Goal: Task Accomplishment & Management: Manage account settings

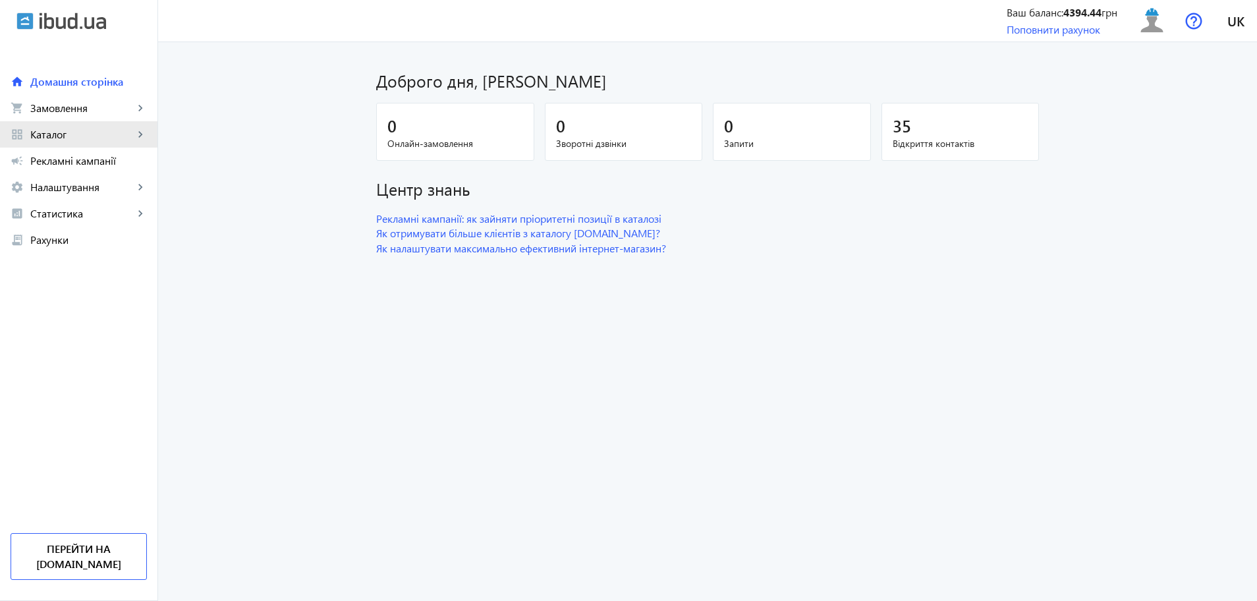
click at [43, 145] on link "grid_view Каталог keyboard_arrow_right" at bounding box center [78, 134] width 157 height 26
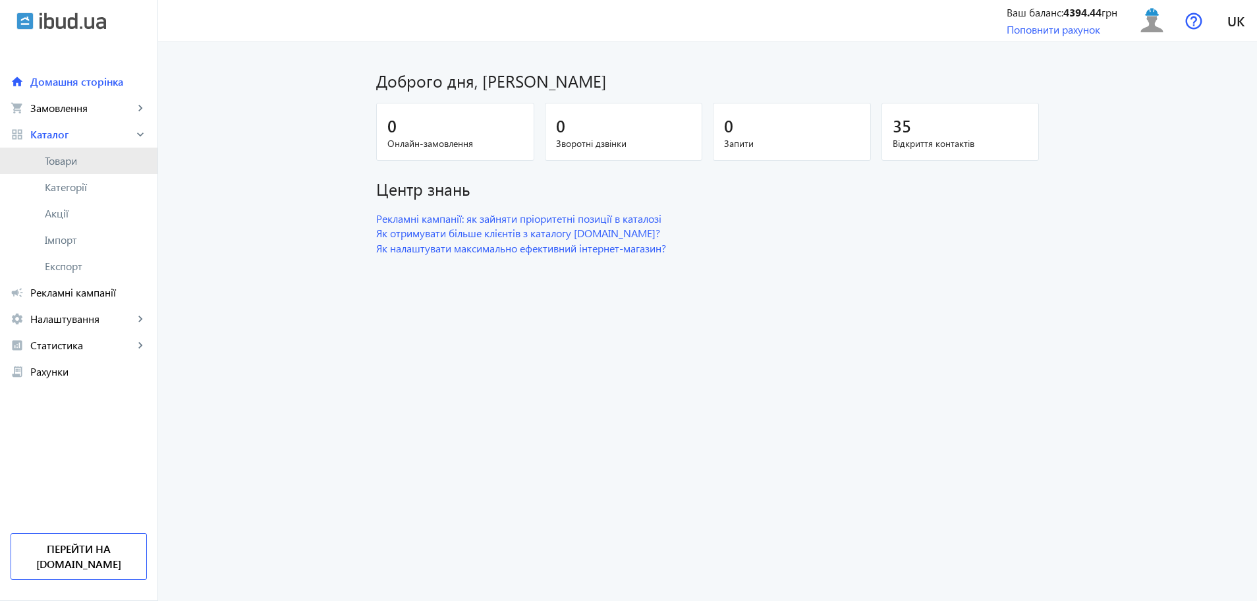
click at [51, 169] on link "Товари" at bounding box center [78, 161] width 157 height 26
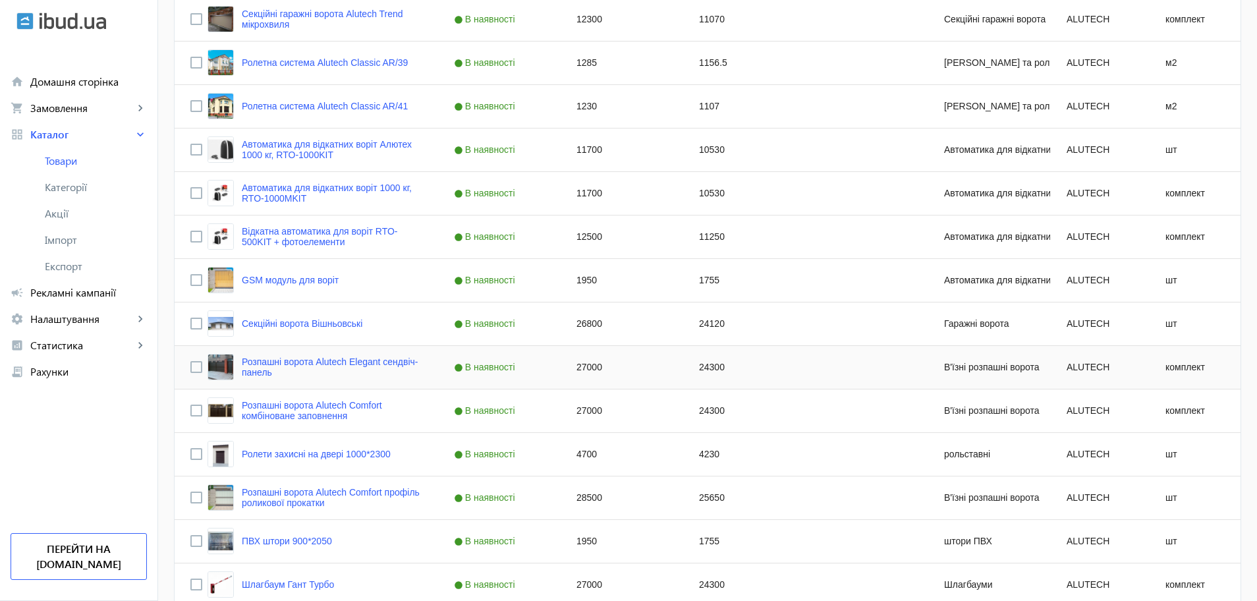
scroll to position [506, 0]
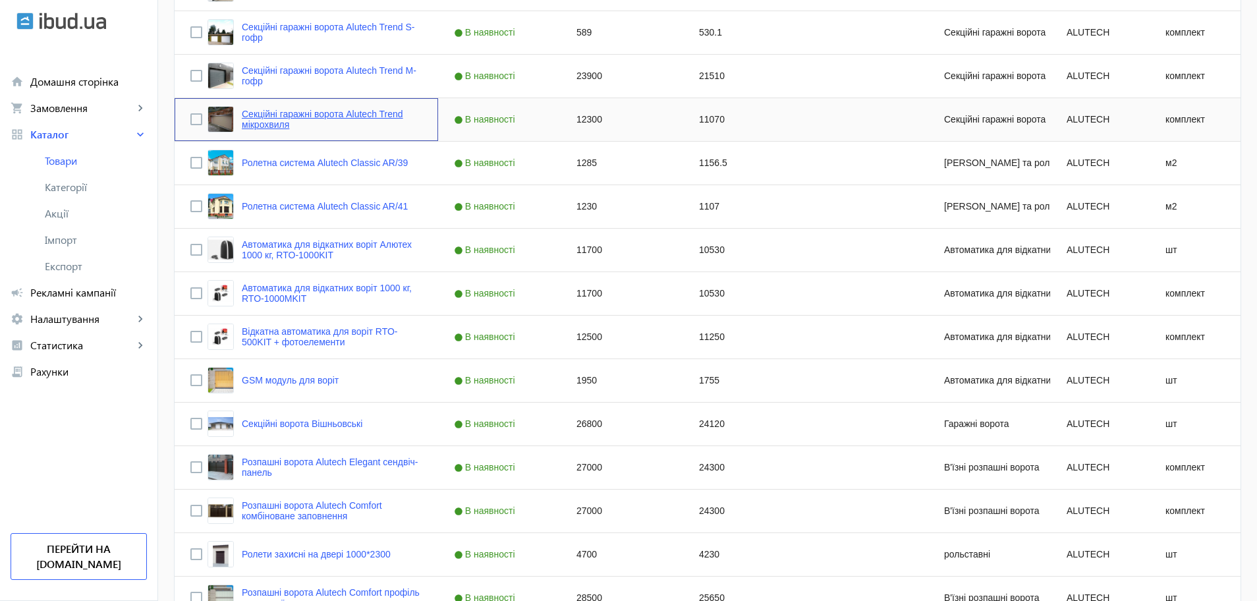
click at [356, 116] on link "Секційні гаражні ворота Alutech Trend мікрохвиля" at bounding box center [332, 119] width 180 height 21
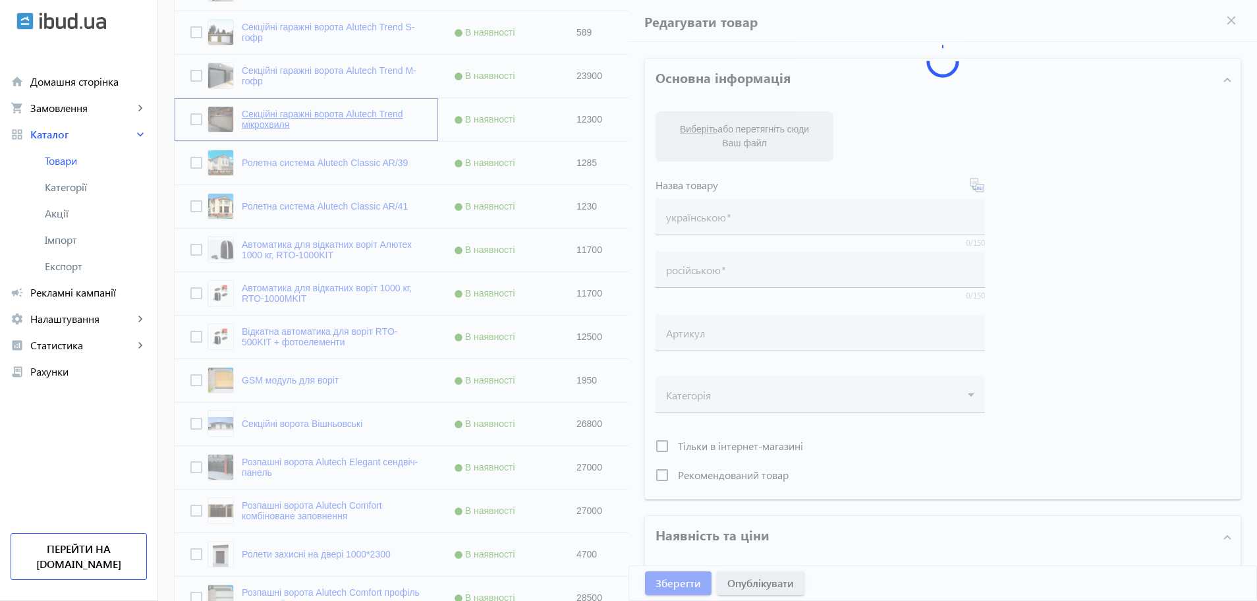
type input "Секційні гаражні ворота Alutech Trend мікрохвиля"
type input "Секционные гаражные ворота Alutech Trend микроволна"
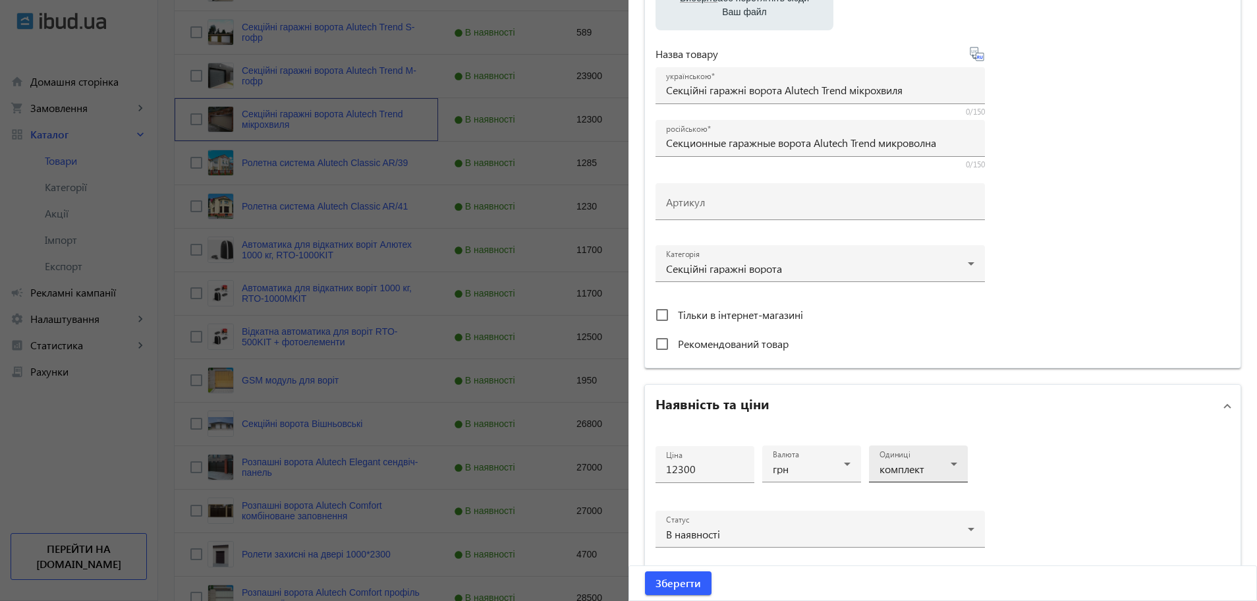
scroll to position [329, 0]
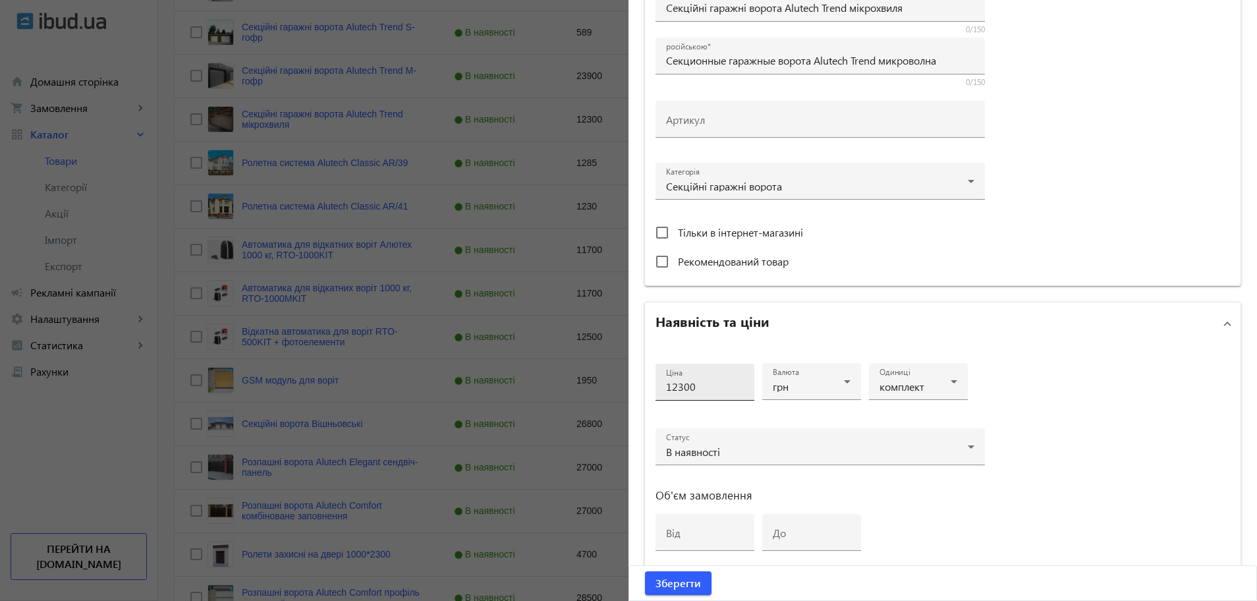
click at [666, 385] on input "12300" at bounding box center [705, 386] width 78 height 14
type input "32300"
click at [666, 580] on span "Зберегти" at bounding box center [677, 583] width 45 height 14
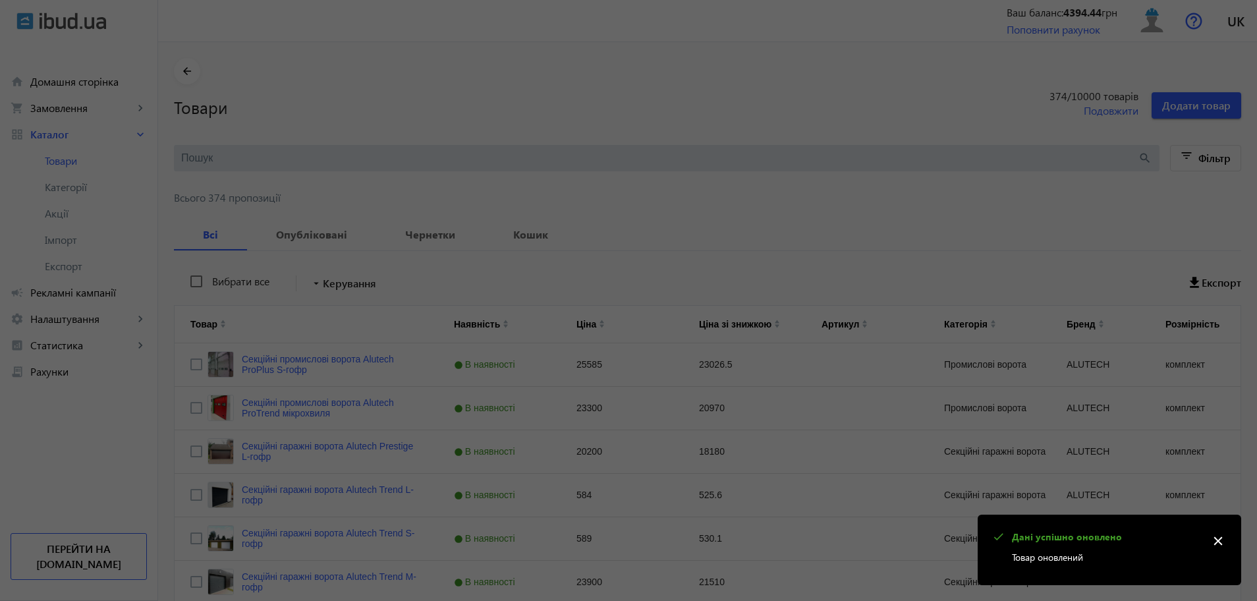
scroll to position [0, 0]
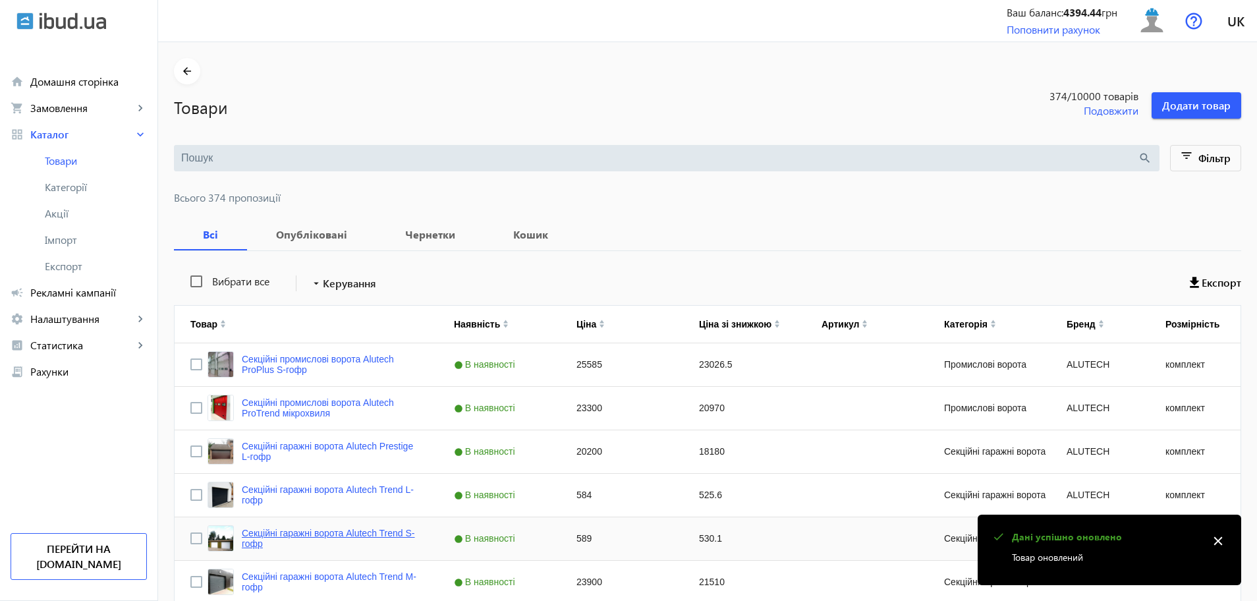
click at [330, 536] on link "Секційні гаражні ворота Alutech Trend S-гофр" at bounding box center [332, 538] width 180 height 21
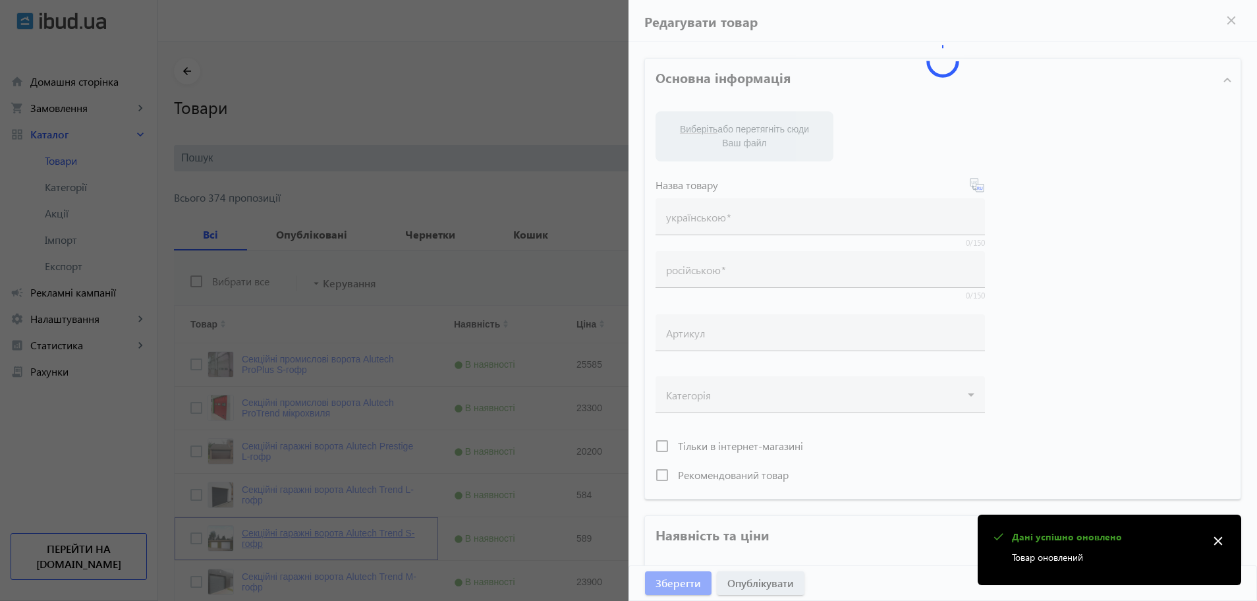
type input "Секційні гаражні ворота Alutech Trend S-гофр"
type input "Секционные гаражные ворота Alutech Trend S-гофр"
type input "589"
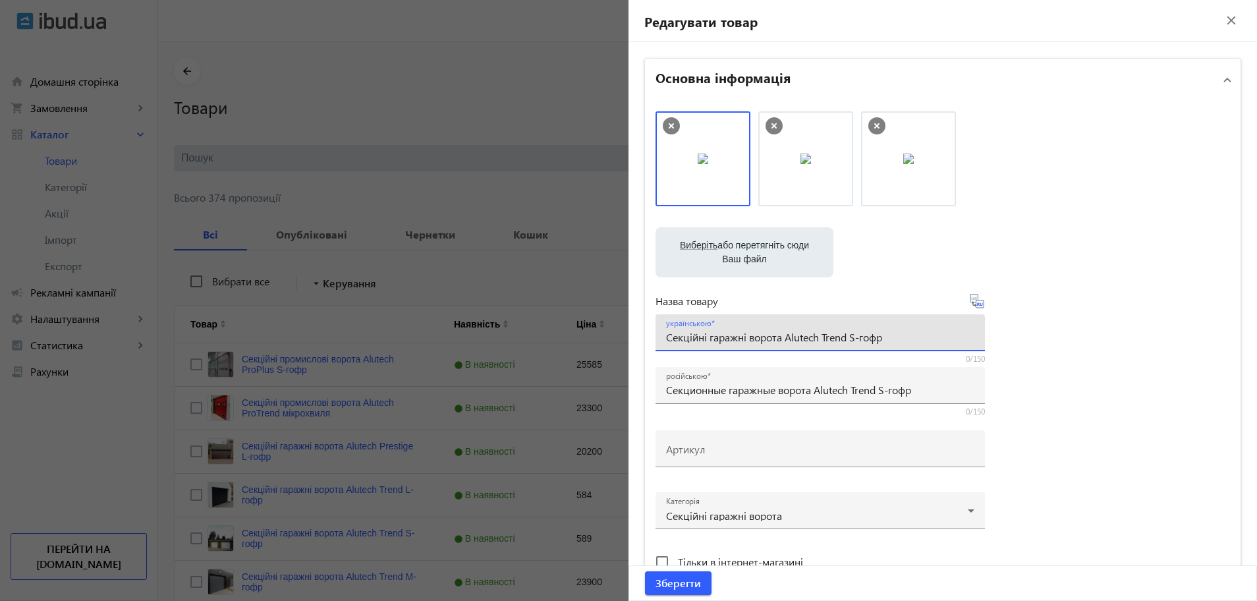
click at [846, 337] on input "Секційні гаражні ворота Alutech Trend S-гофр" at bounding box center [820, 337] width 308 height 14
type input "Секційні гаражні ворота Alutech T S-гофр"
click at [877, 387] on input "Секционные гаражные ворота Alutech Trend S-гофр" at bounding box center [820, 390] width 308 height 14
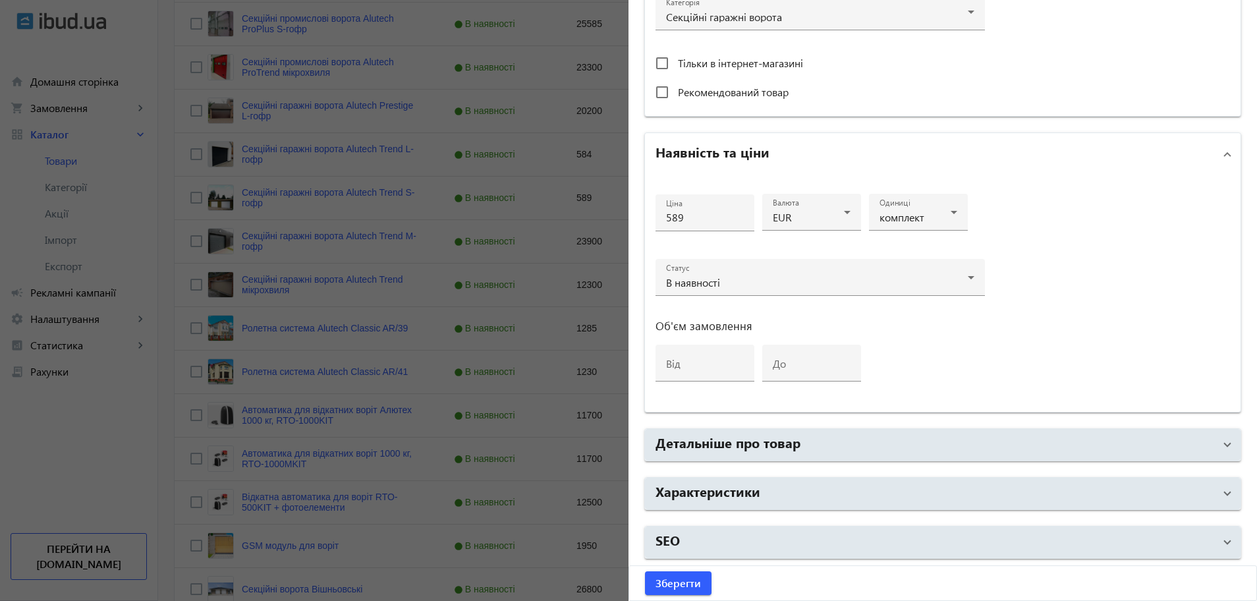
scroll to position [494, 0]
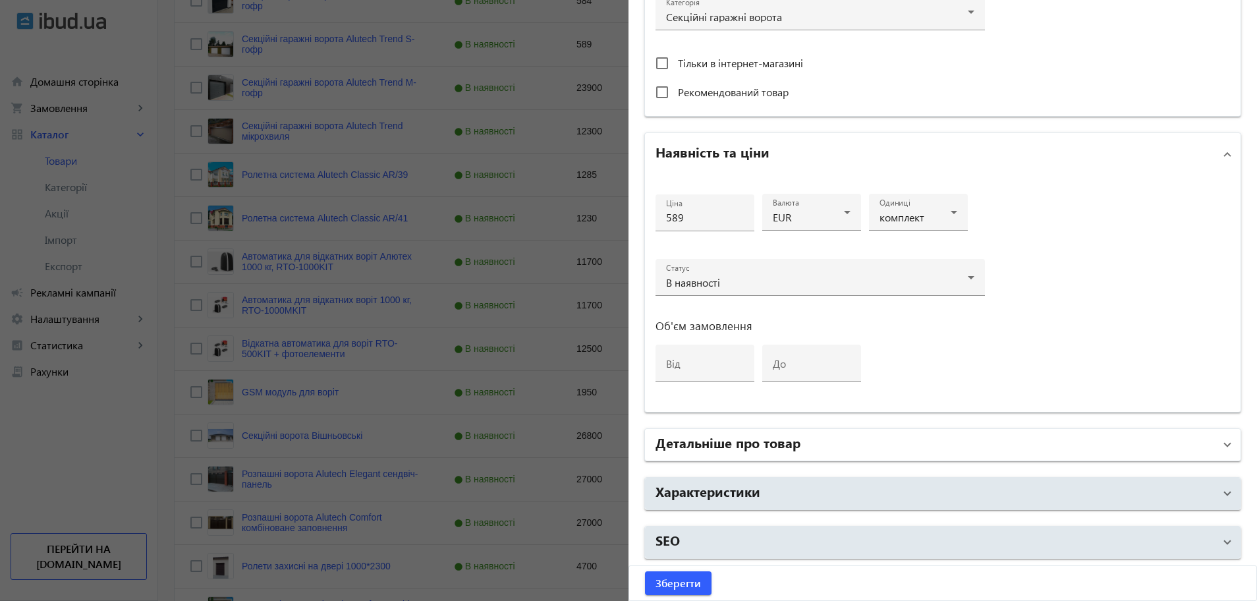
type input "Секционные гаражные ворота Alutech S-гофр"
click at [708, 444] on h2 "Детальніше про товар" at bounding box center [727, 442] width 145 height 18
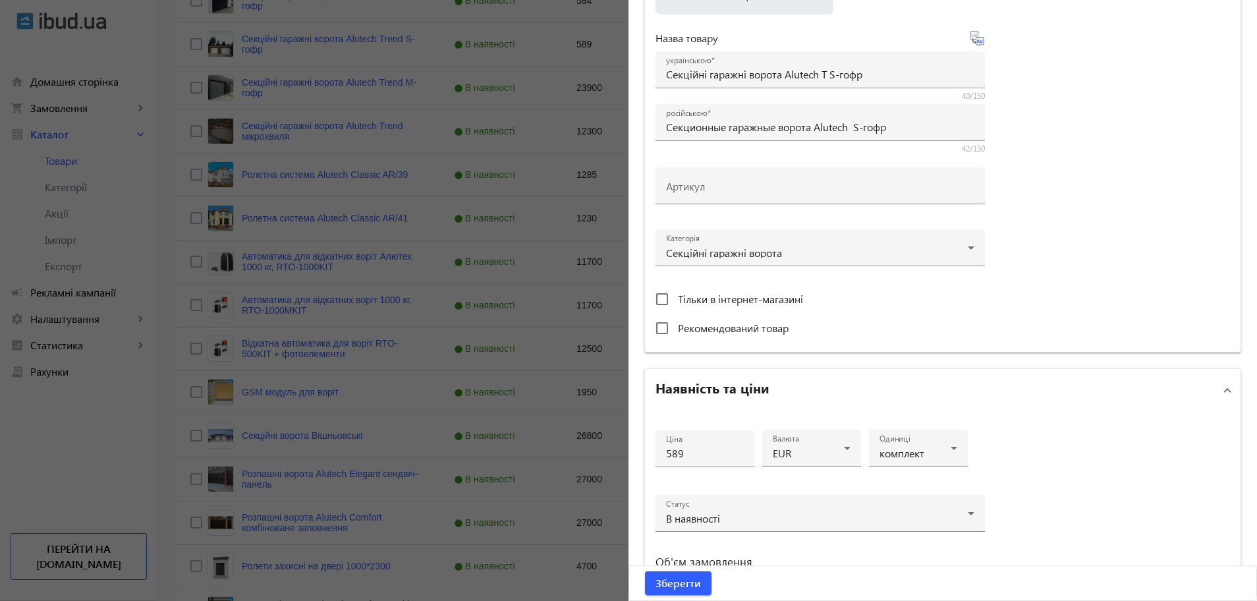
scroll to position [252, 0]
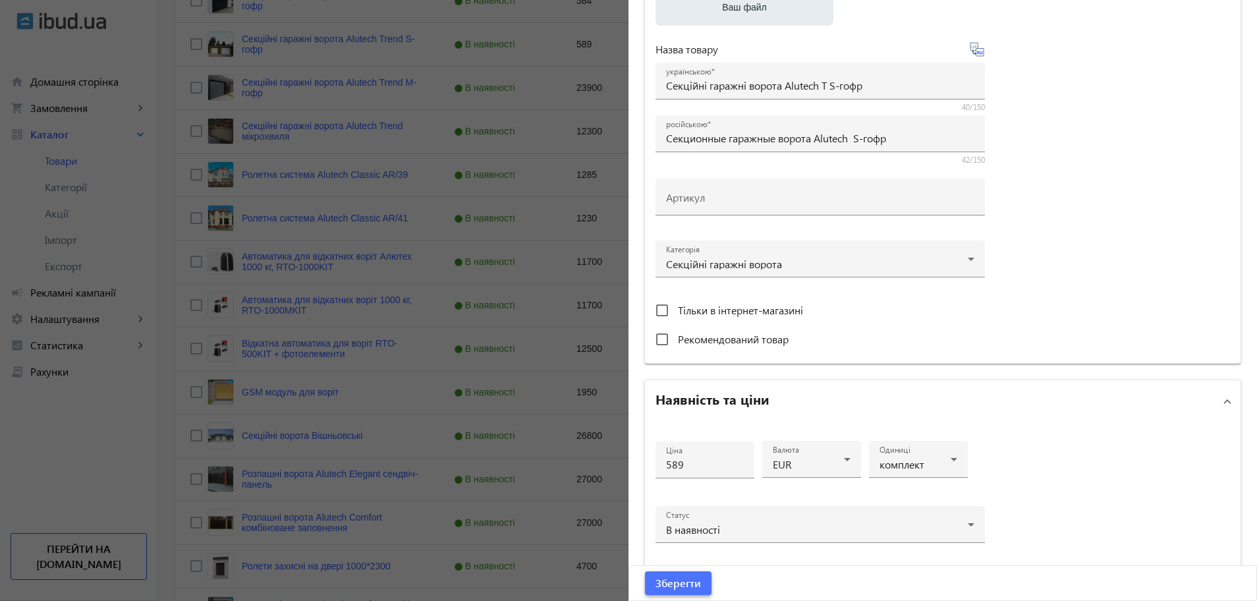
click at [688, 586] on span "Зберегти" at bounding box center [677, 583] width 45 height 14
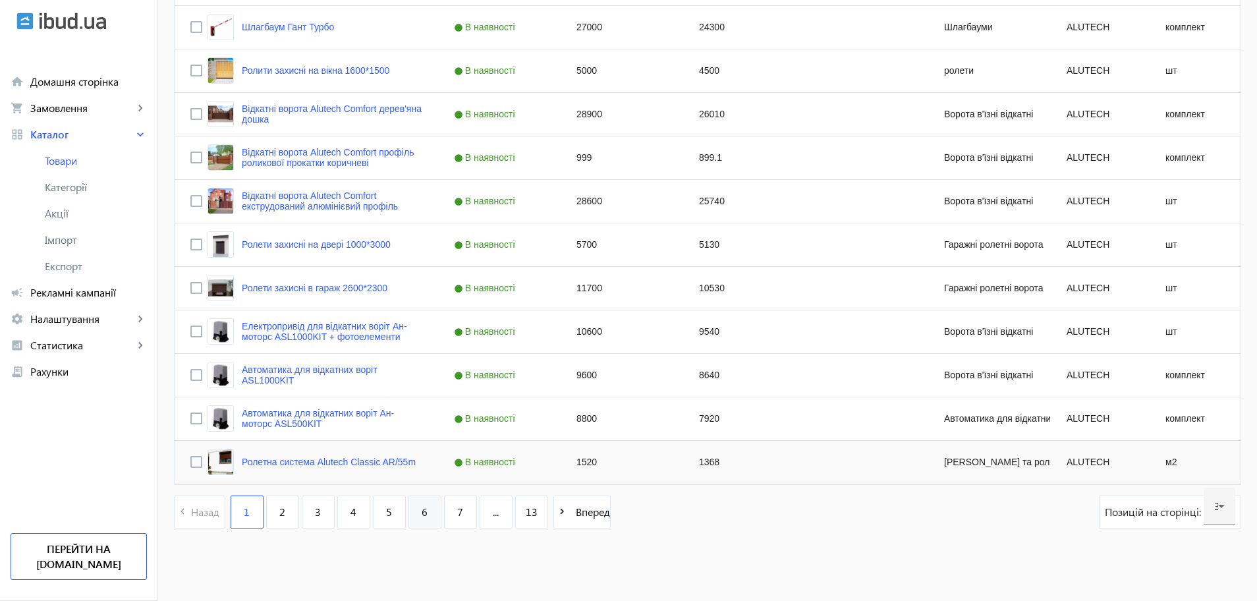
scroll to position [1165, 0]
click at [273, 524] on link "2" at bounding box center [282, 510] width 33 height 33
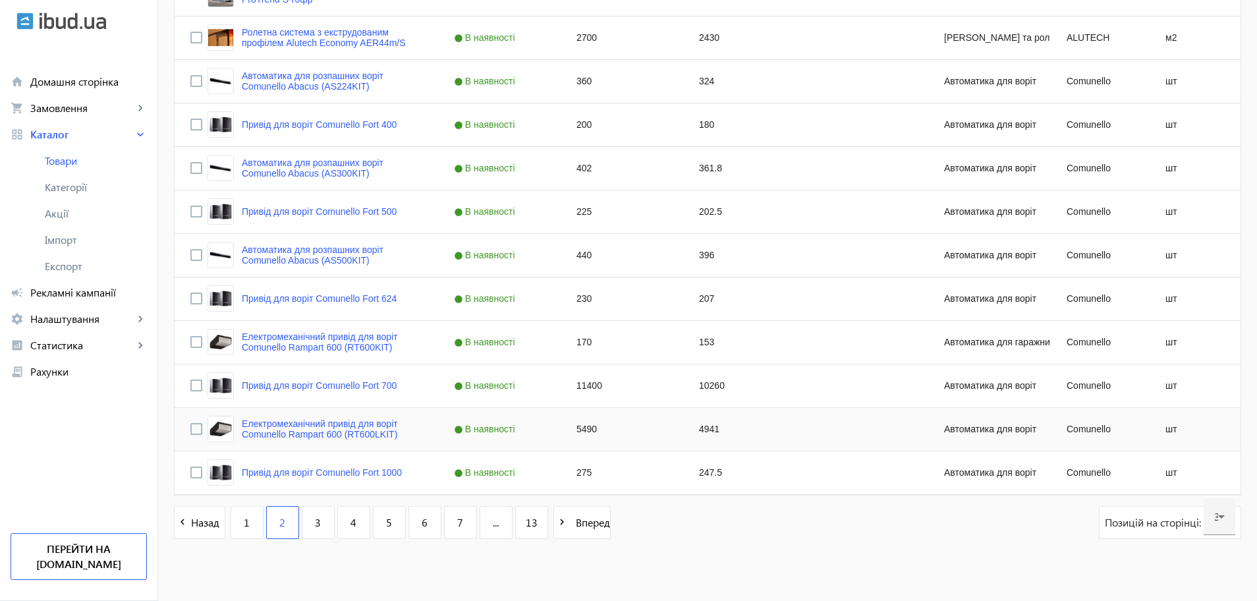
scroll to position [1165, 0]
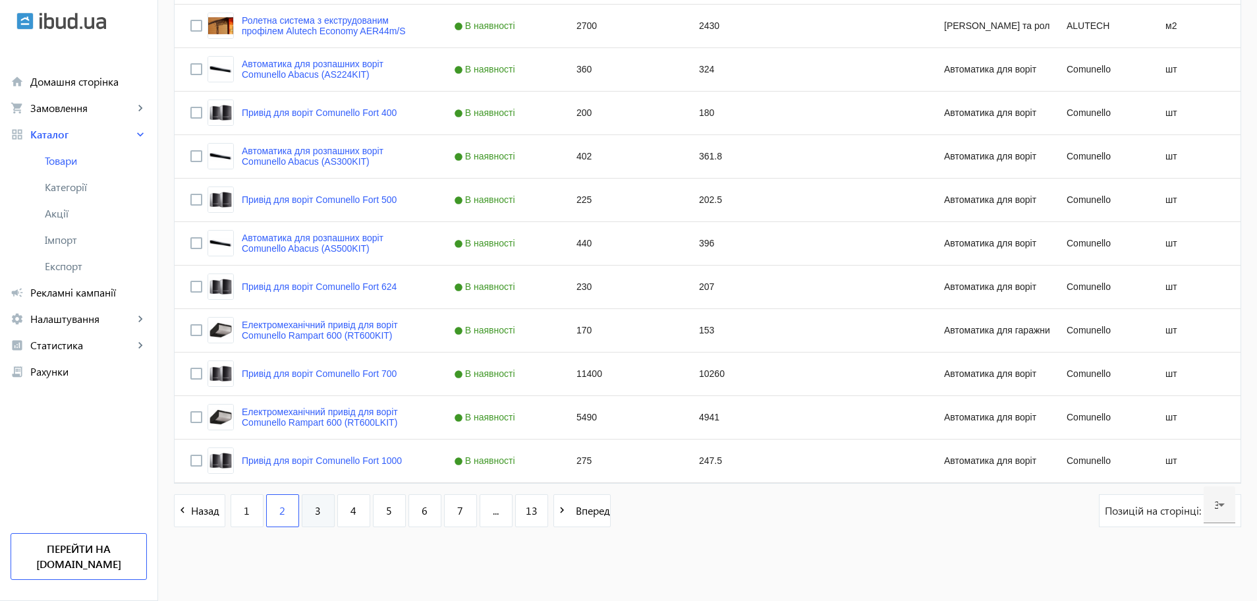
click at [315, 511] on span "3" at bounding box center [318, 510] width 6 height 14
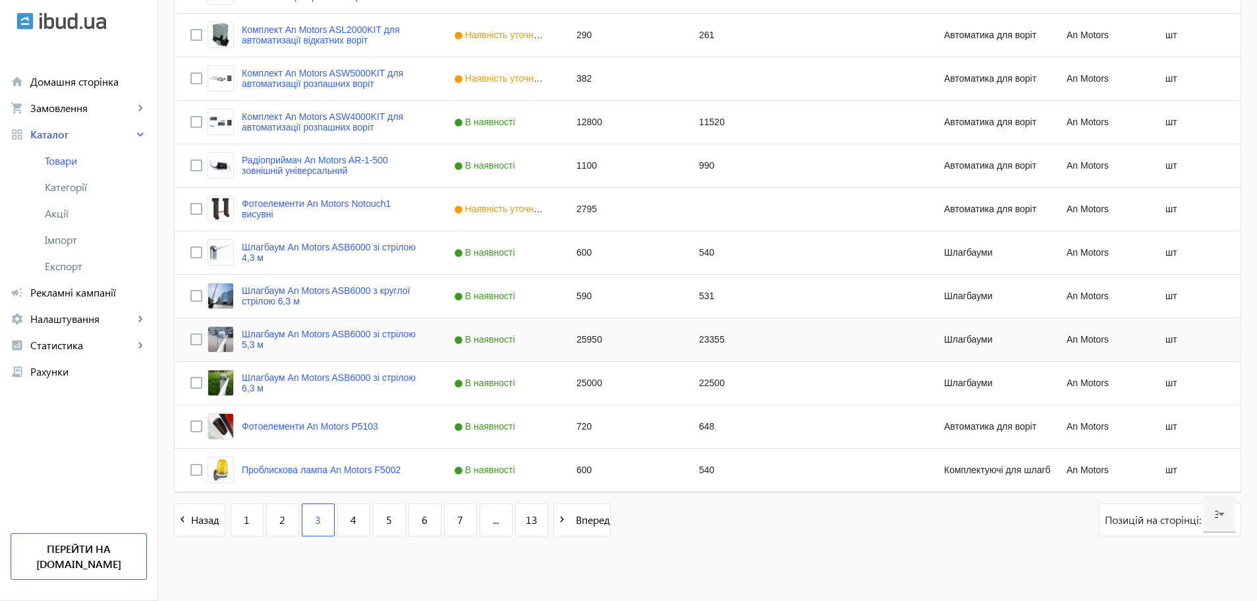
scroll to position [1165, 0]
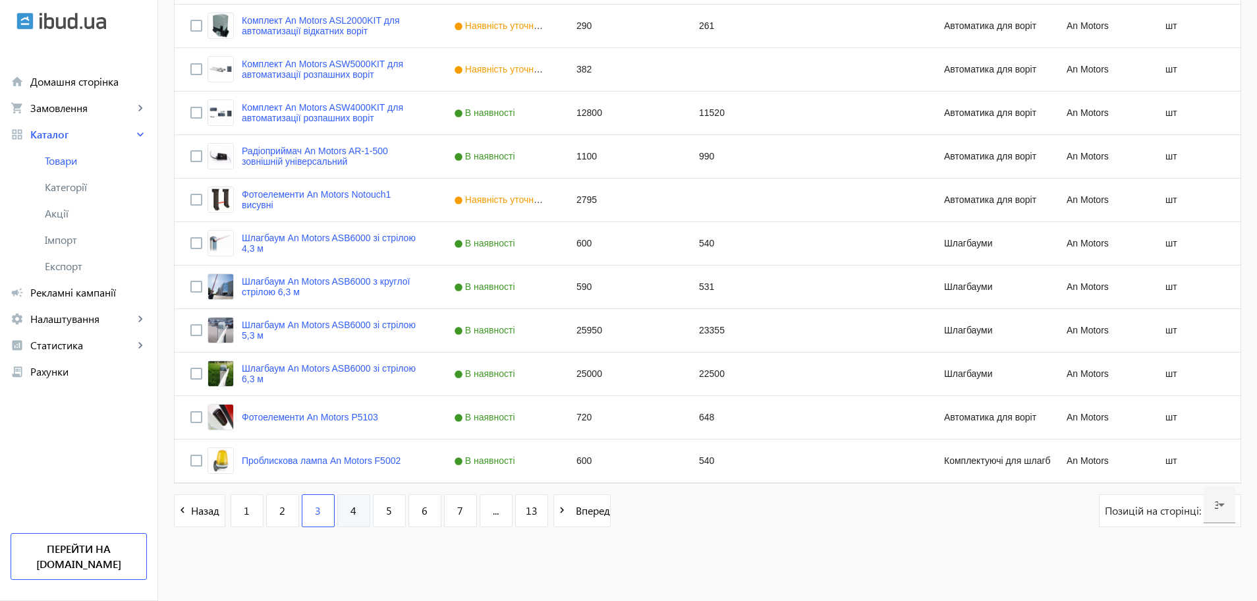
click at [350, 522] on link "4" at bounding box center [353, 510] width 33 height 33
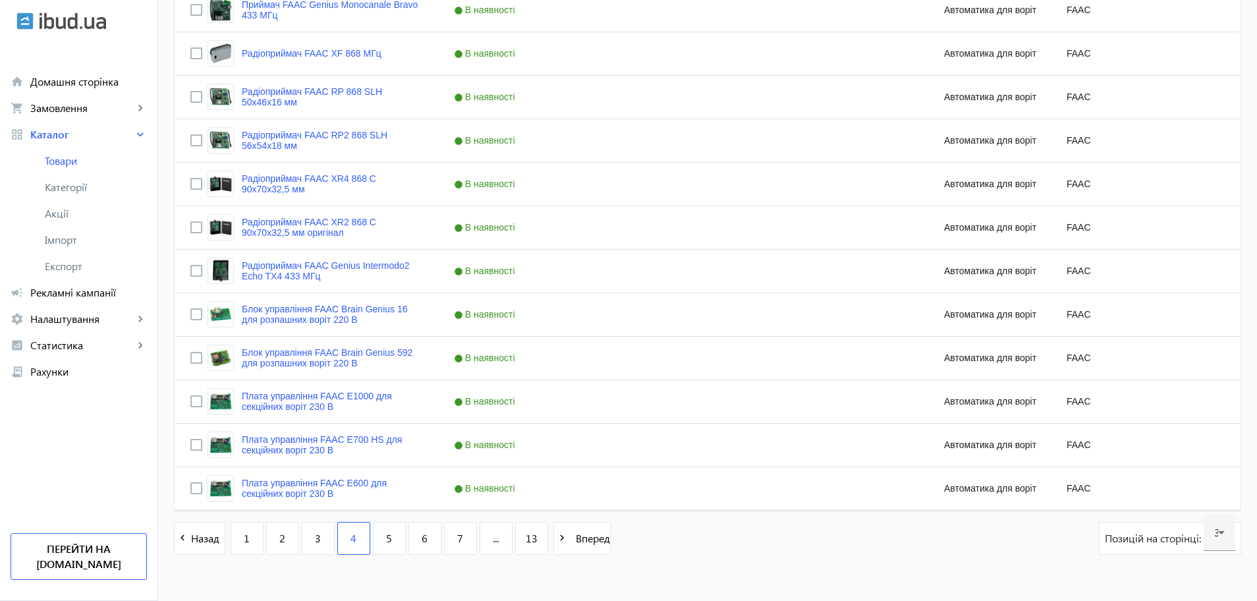
scroll to position [1165, 0]
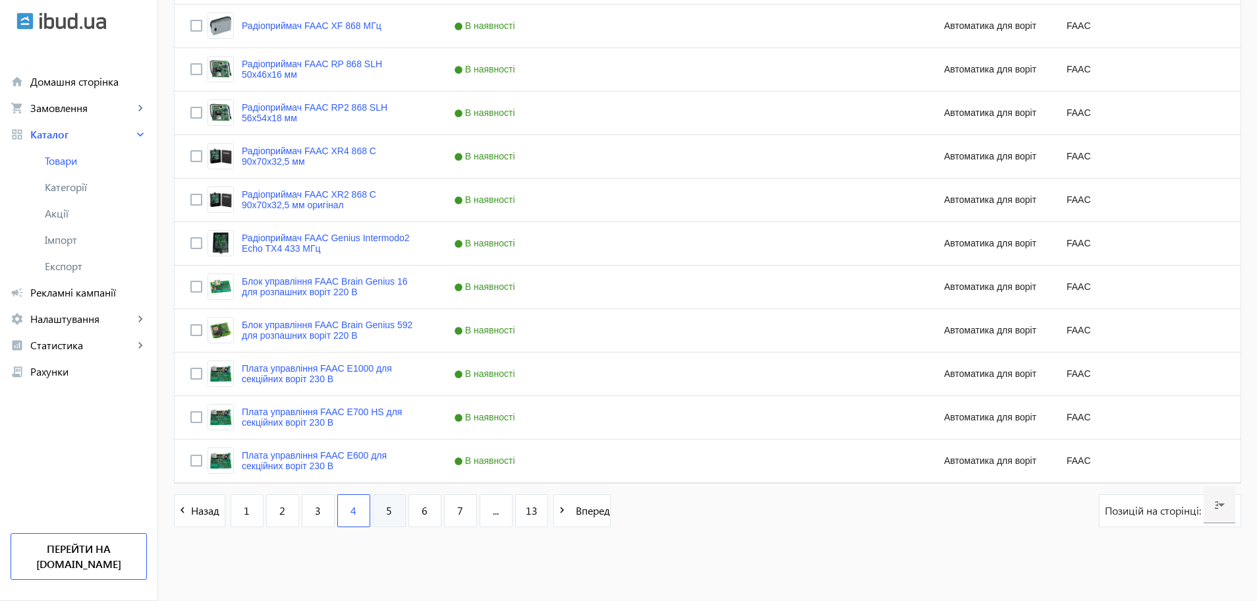
click at [376, 513] on link "5" at bounding box center [389, 510] width 33 height 33
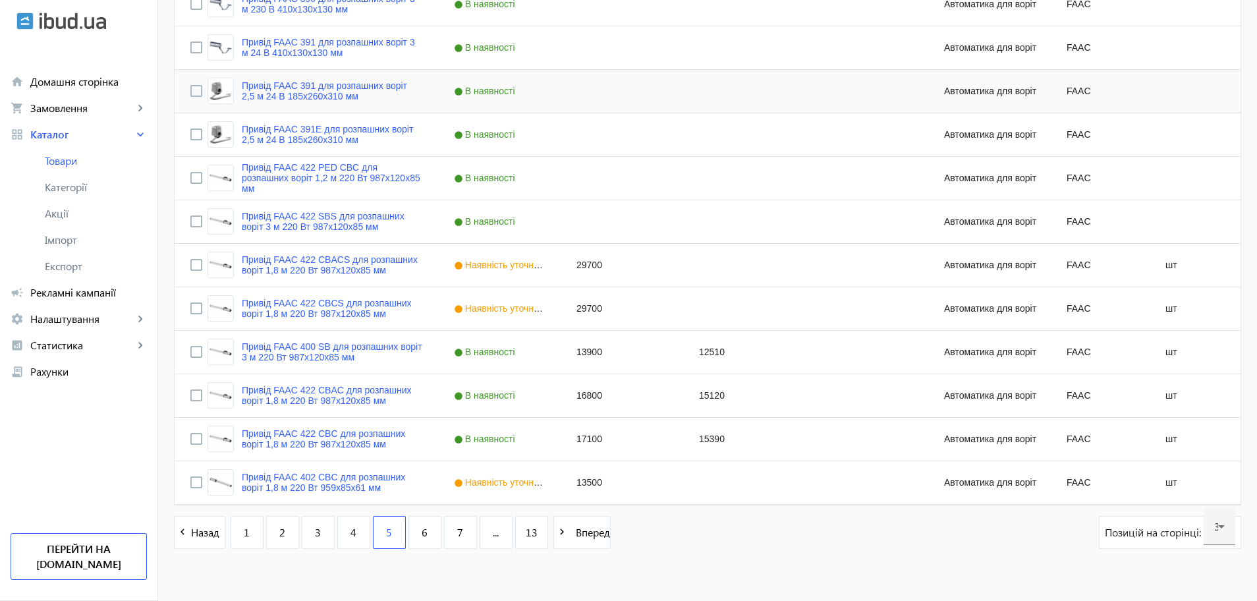
scroll to position [1165, 0]
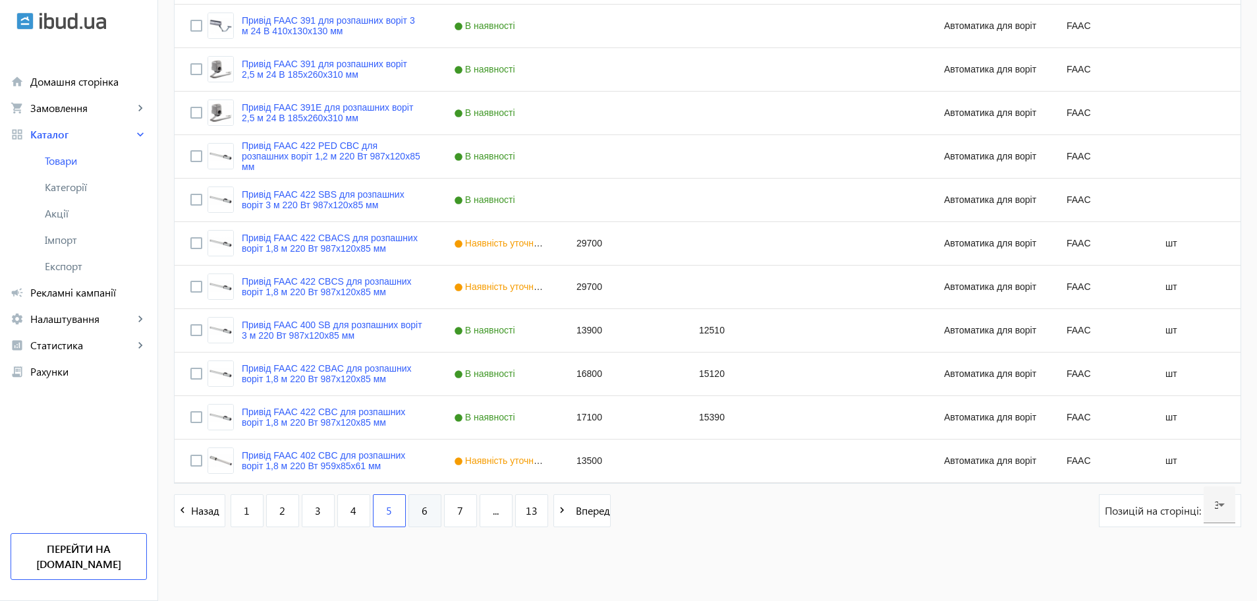
click at [423, 514] on link "6" at bounding box center [424, 510] width 33 height 33
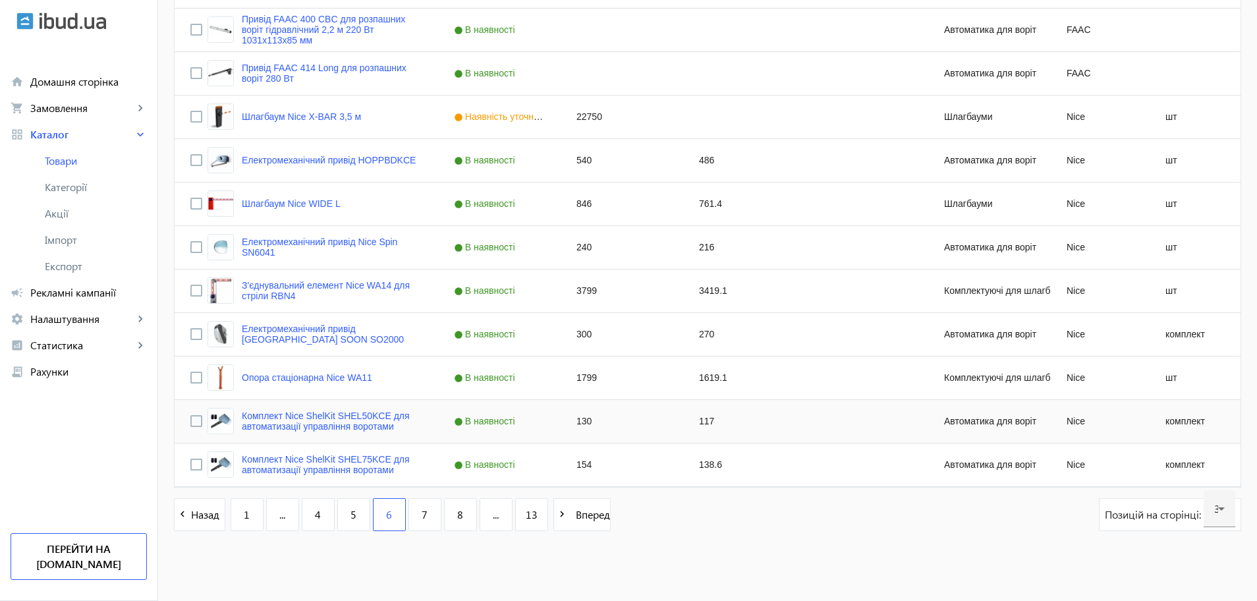
scroll to position [1165, 0]
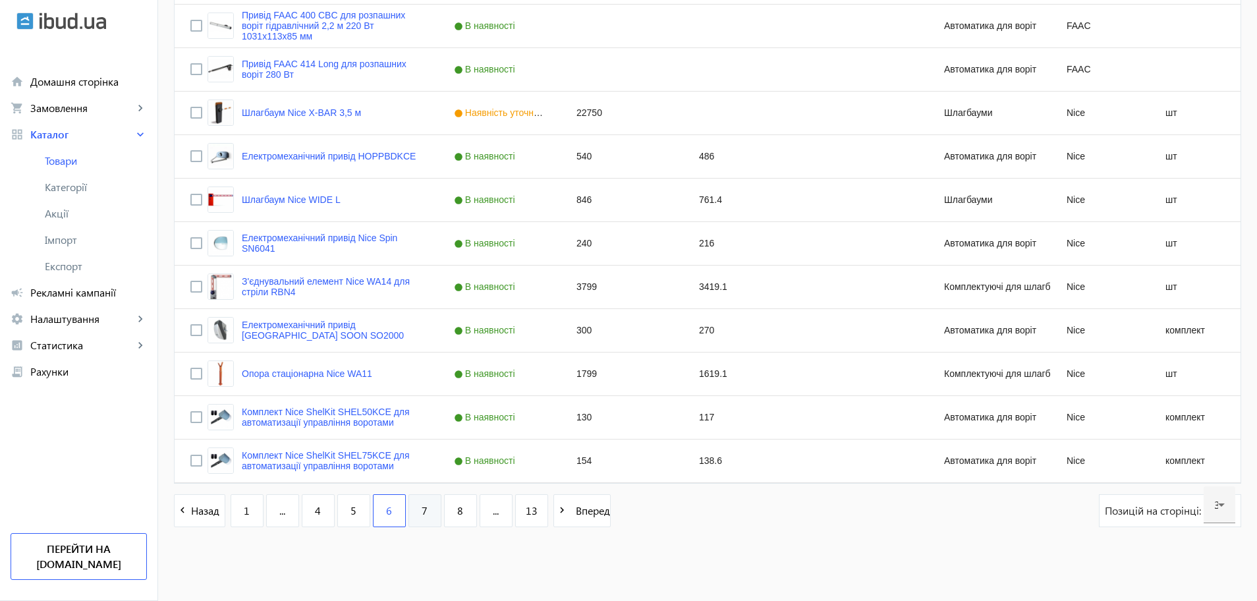
click at [426, 511] on link "7" at bounding box center [424, 510] width 33 height 33
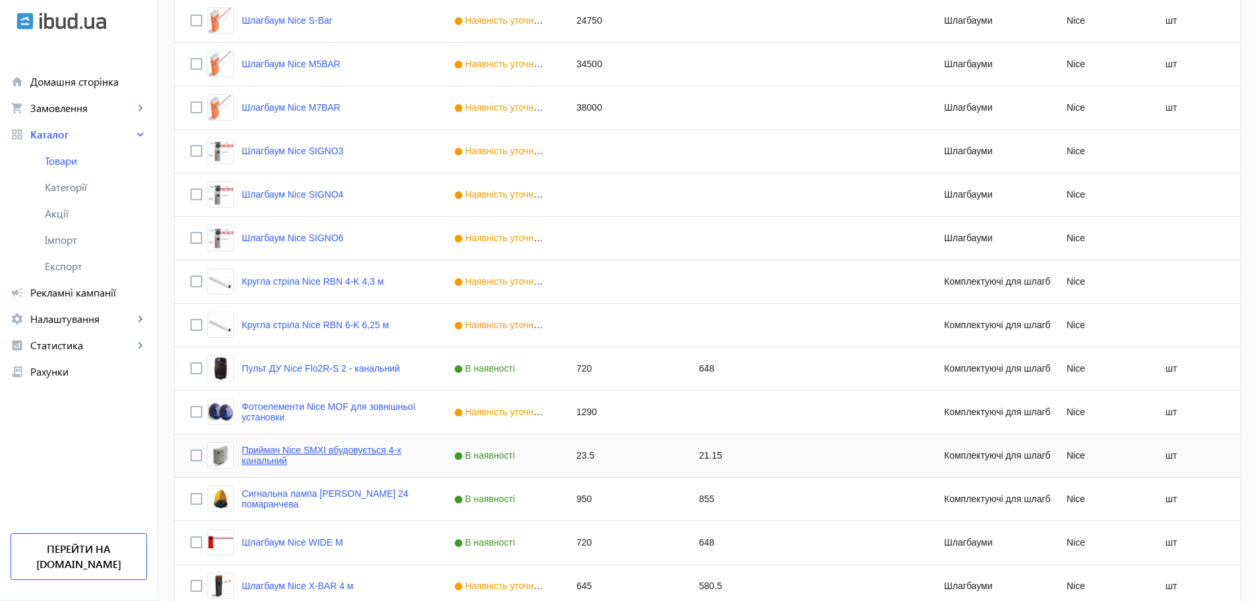
scroll to position [412, 0]
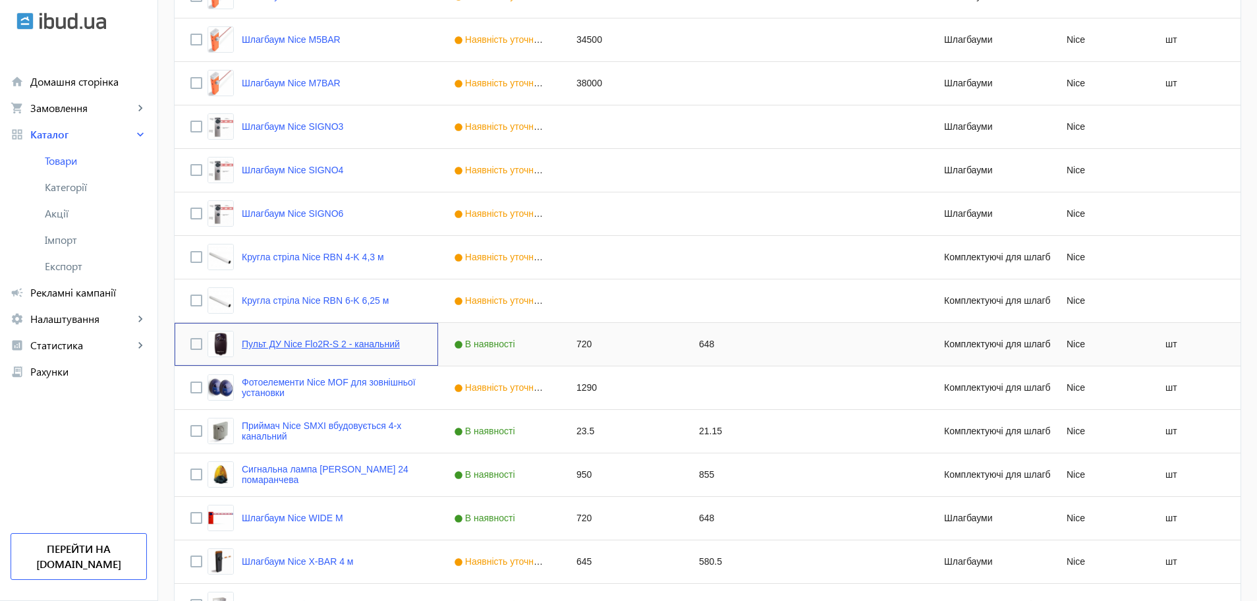
click at [383, 348] on link "Пульт ДУ Nice Flo2R-S 2 - канальний" at bounding box center [321, 344] width 158 height 11
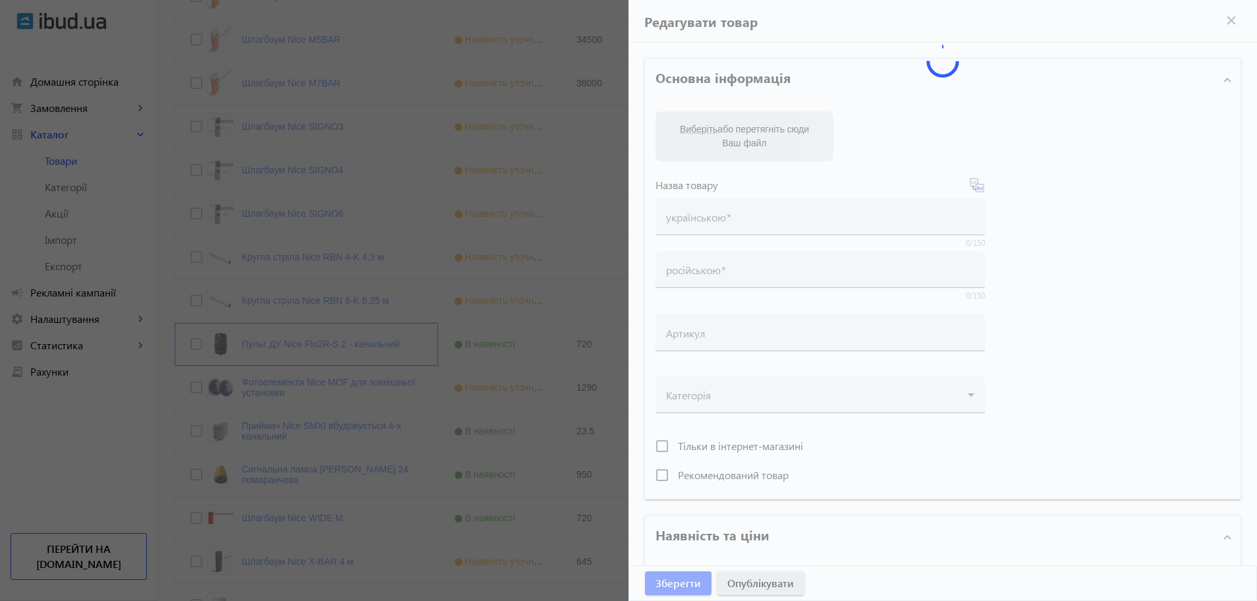
type input "Пульт ДУ Nice Flo2R-S 2 - канальний"
type input "Пульт ДУ Nice Flo2R-S 2 - канальный"
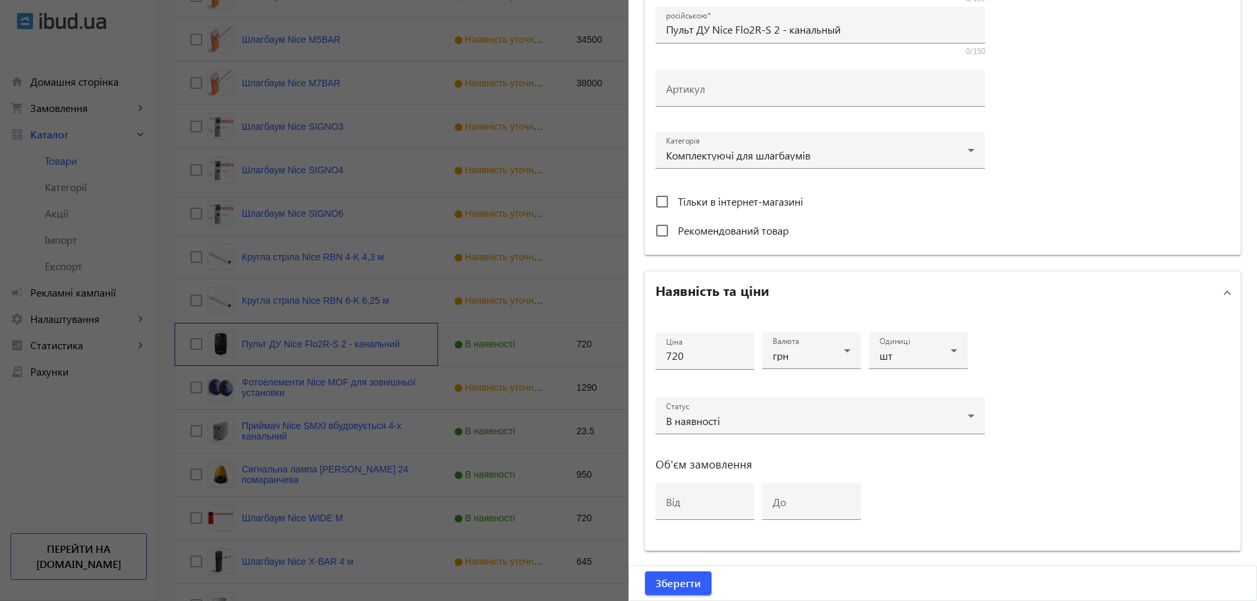
scroll to position [363, 0]
drag, startPoint x: 694, startPoint y: 354, endPoint x: 629, endPoint y: 354, distance: 65.2
click at [629, 354] on div "Основна інформація Виберіть або перетягніть сюди Ваш файл 5b97c5dec94878850-141…" at bounding box center [942, 207] width 628 height 1057
type input "980"
click at [673, 585] on span "Зберегти" at bounding box center [677, 583] width 45 height 14
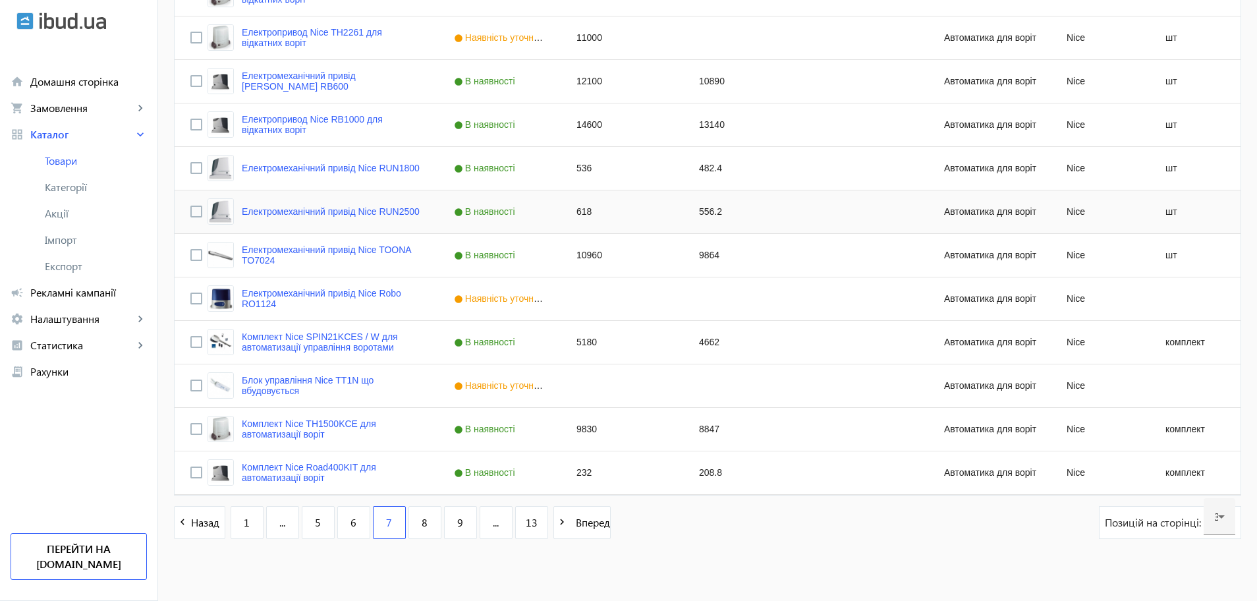
scroll to position [1165, 0]
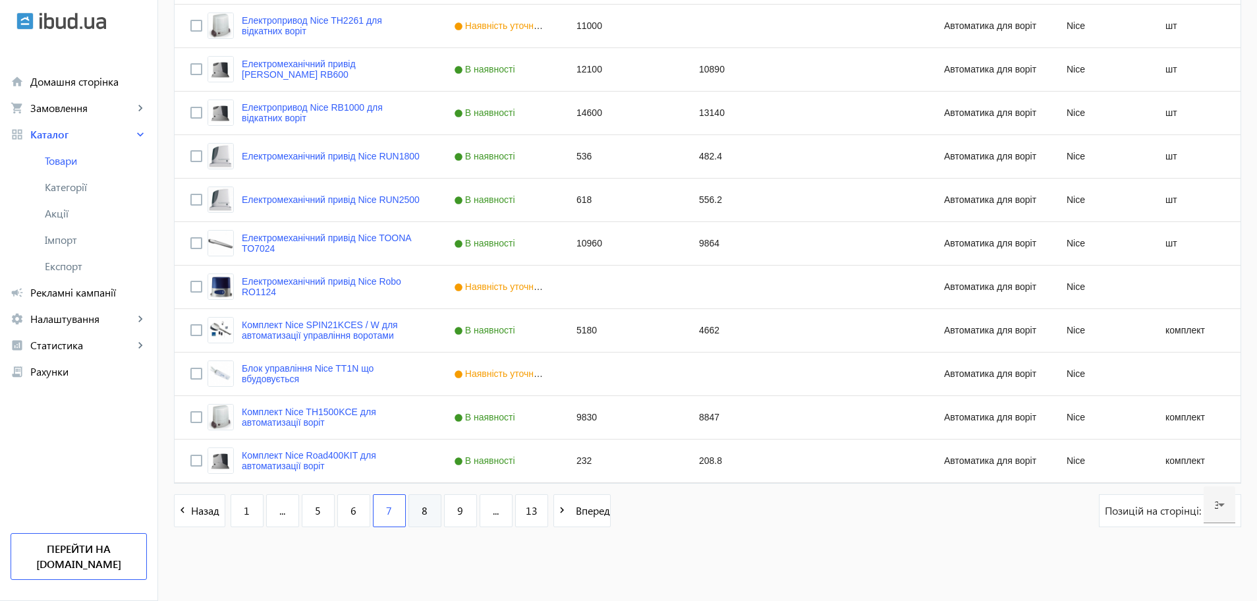
click at [422, 514] on span "8" at bounding box center [425, 510] width 6 height 14
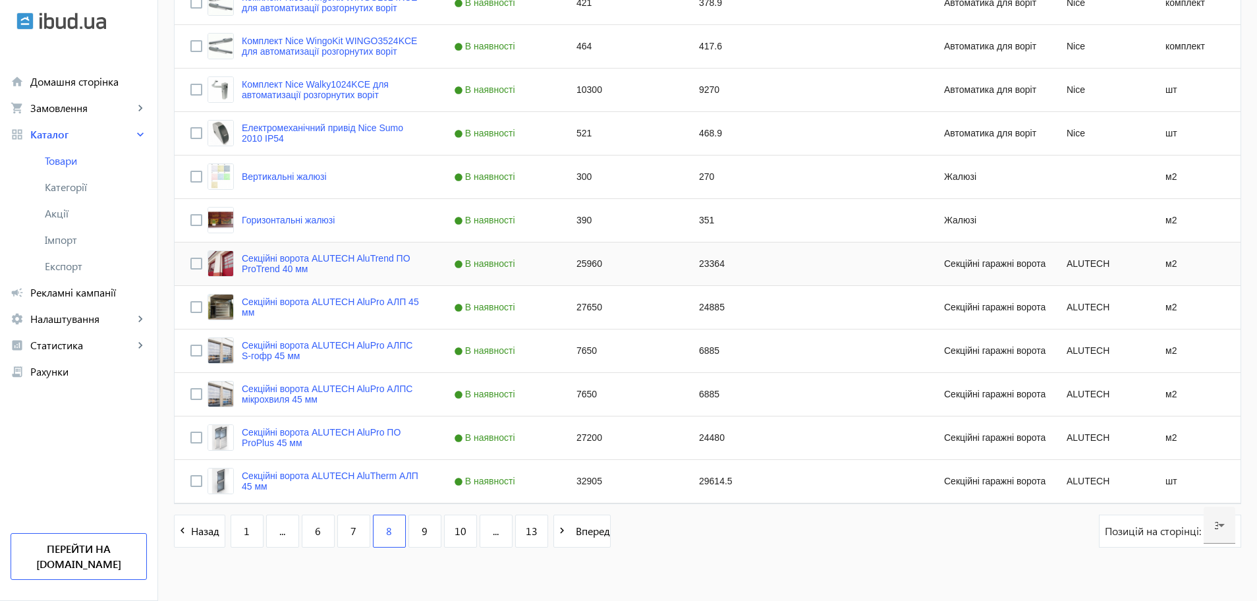
scroll to position [1153, 0]
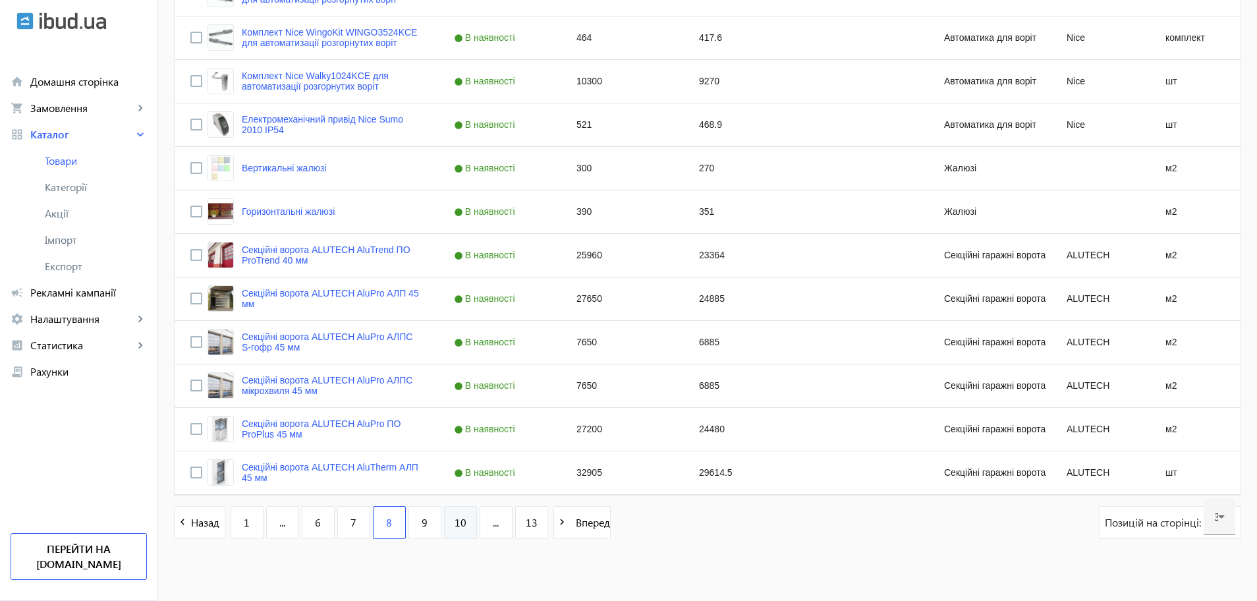
click at [451, 531] on link "10" at bounding box center [460, 522] width 33 height 33
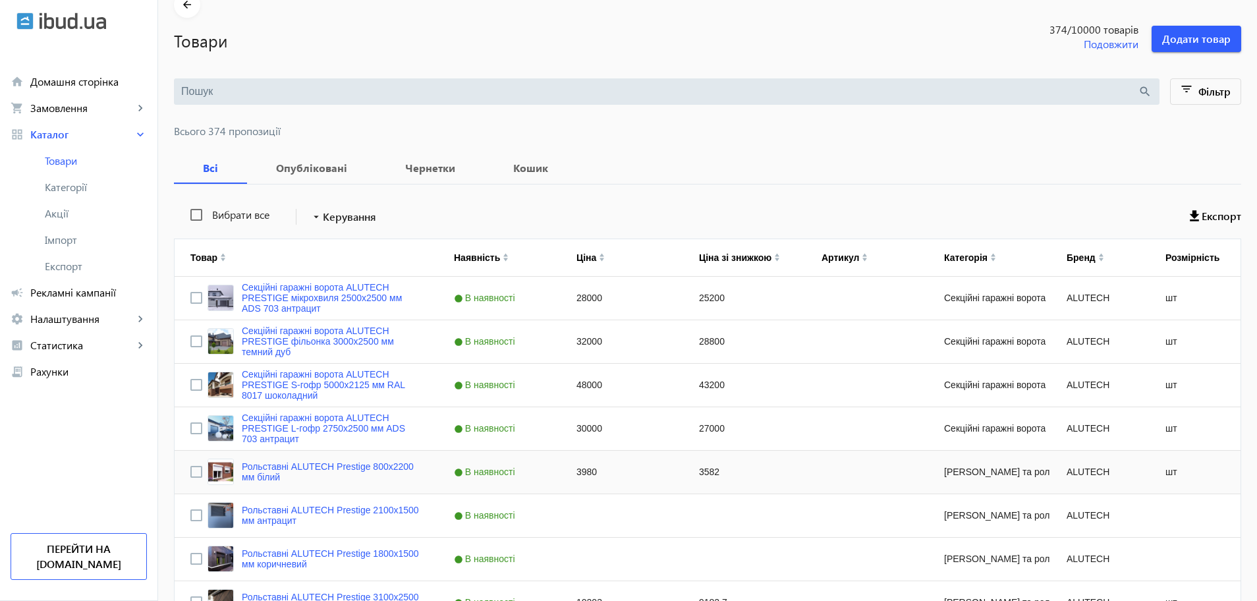
scroll to position [82, 0]
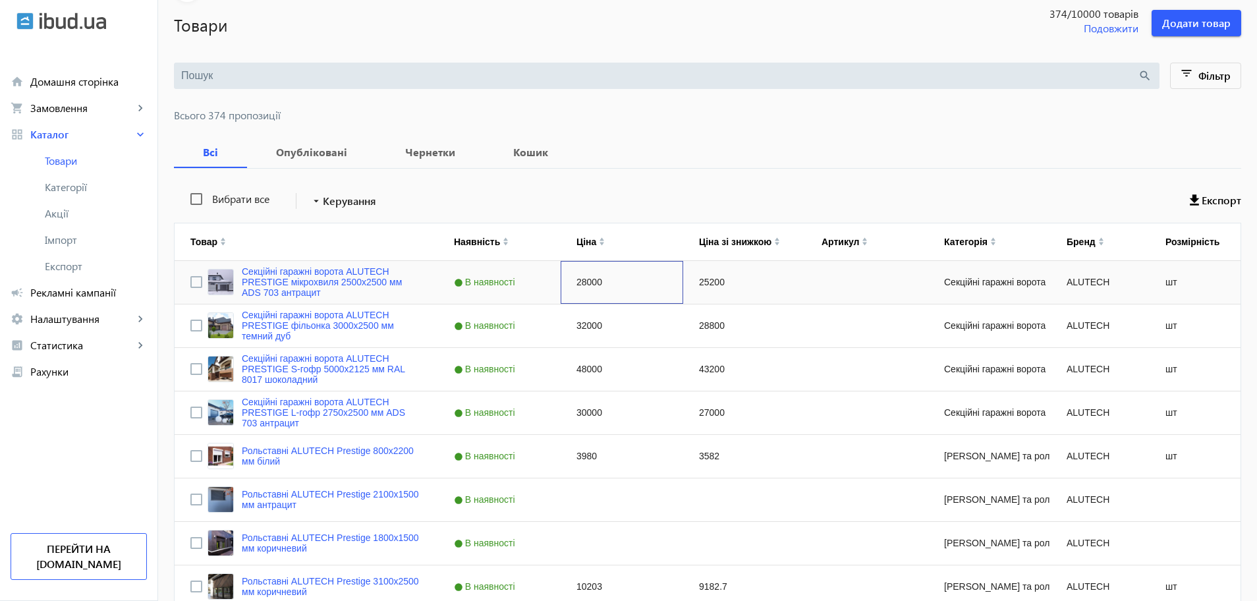
click at [580, 281] on div "28000" at bounding box center [622, 282] width 123 height 43
type input "34000"
click at [582, 323] on div "32000" at bounding box center [622, 325] width 123 height 43
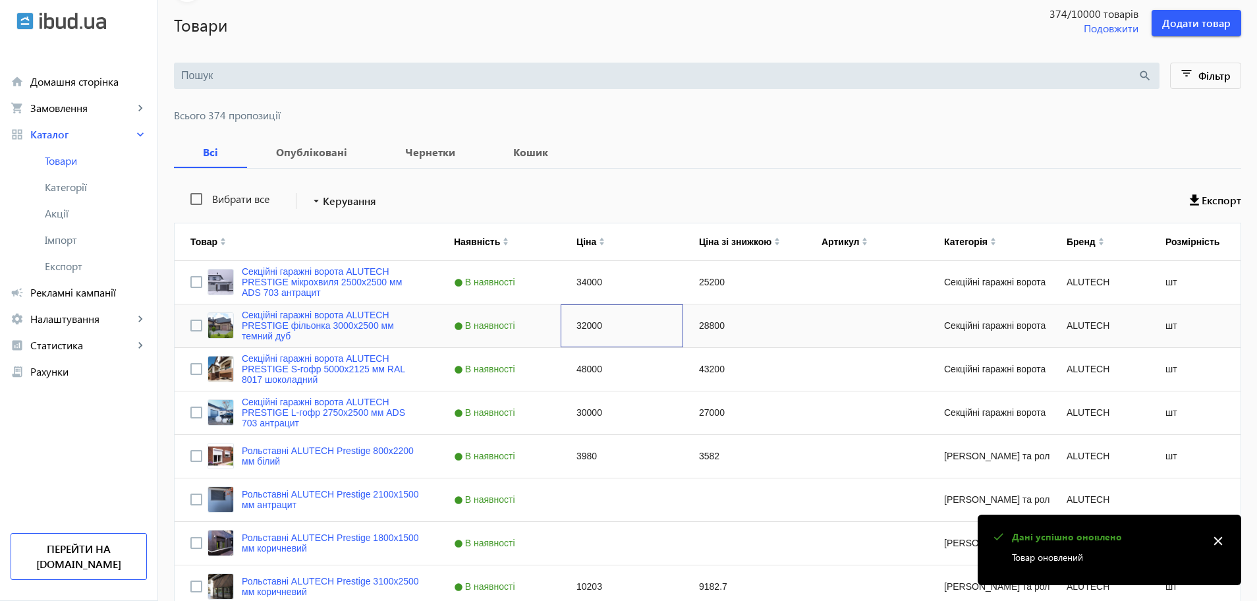
click at [573, 331] on div "32000" at bounding box center [622, 325] width 123 height 43
type input "38000"
click at [577, 364] on div "48000" at bounding box center [622, 369] width 123 height 43
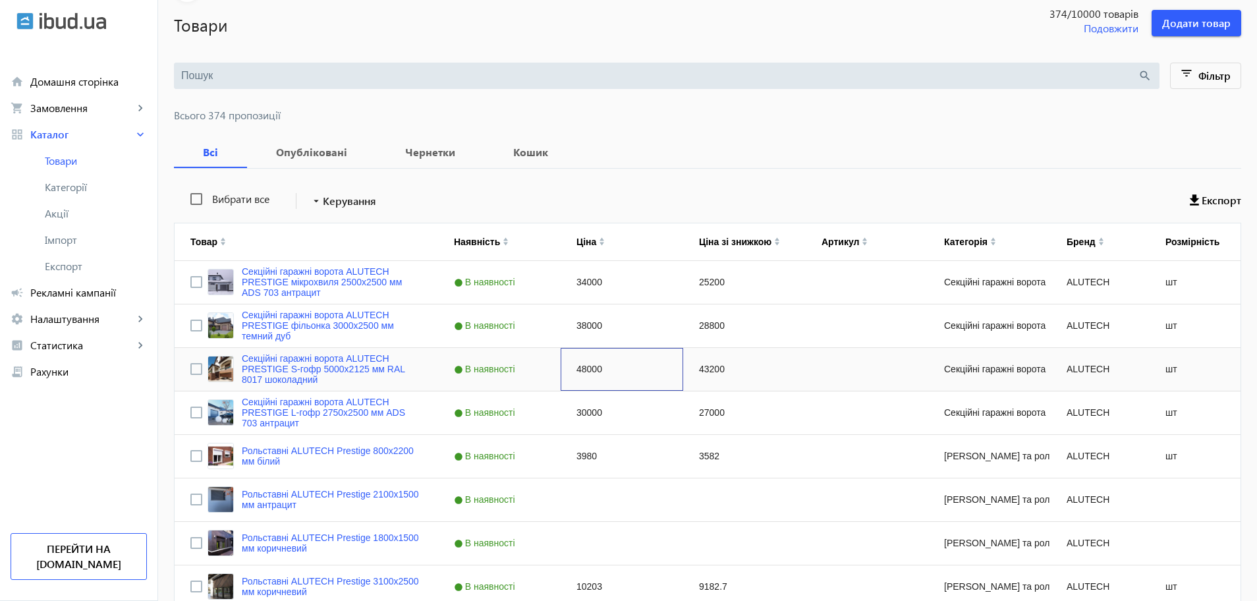
click at [575, 370] on div "48000" at bounding box center [622, 369] width 123 height 43
click at [575, 370] on input "48000" at bounding box center [621, 369] width 111 height 26
type input "57000"
click at [577, 421] on div "30000" at bounding box center [622, 412] width 123 height 43
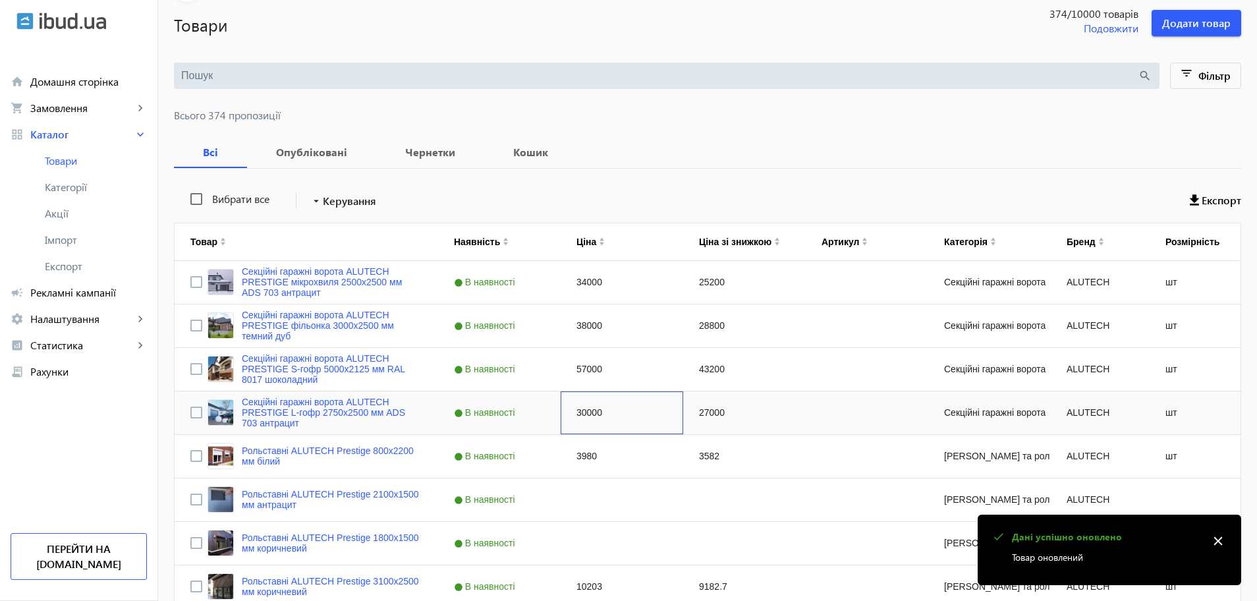
click at [578, 412] on div "30000" at bounding box center [622, 412] width 123 height 43
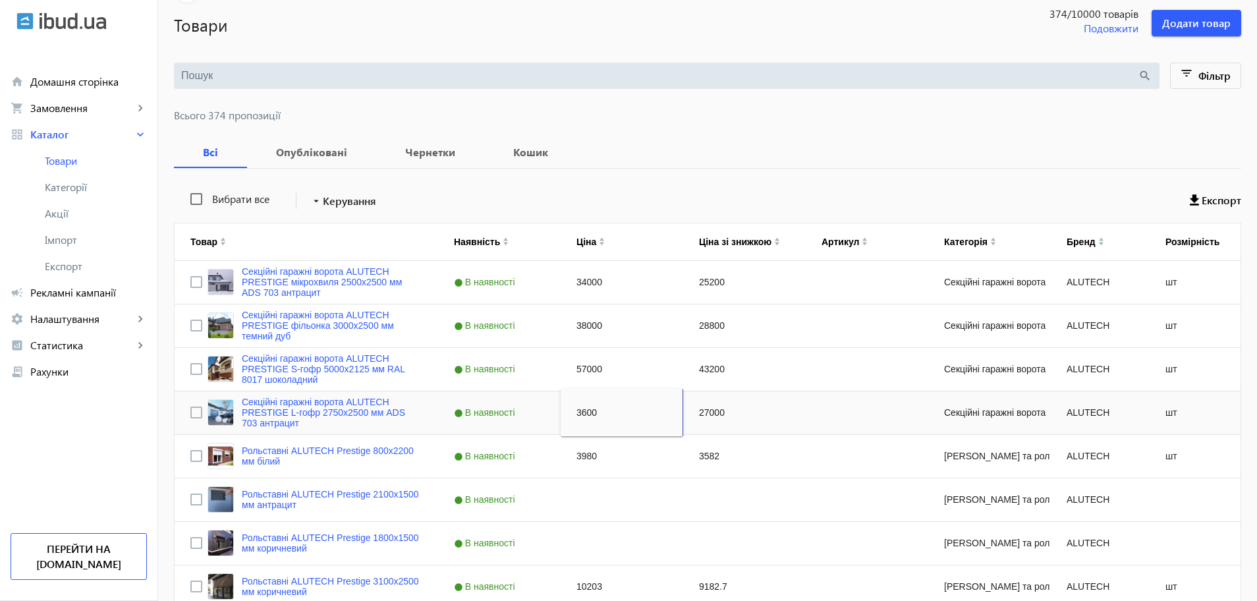
type input "36000"
click at [571, 460] on div "3980" at bounding box center [622, 456] width 123 height 43
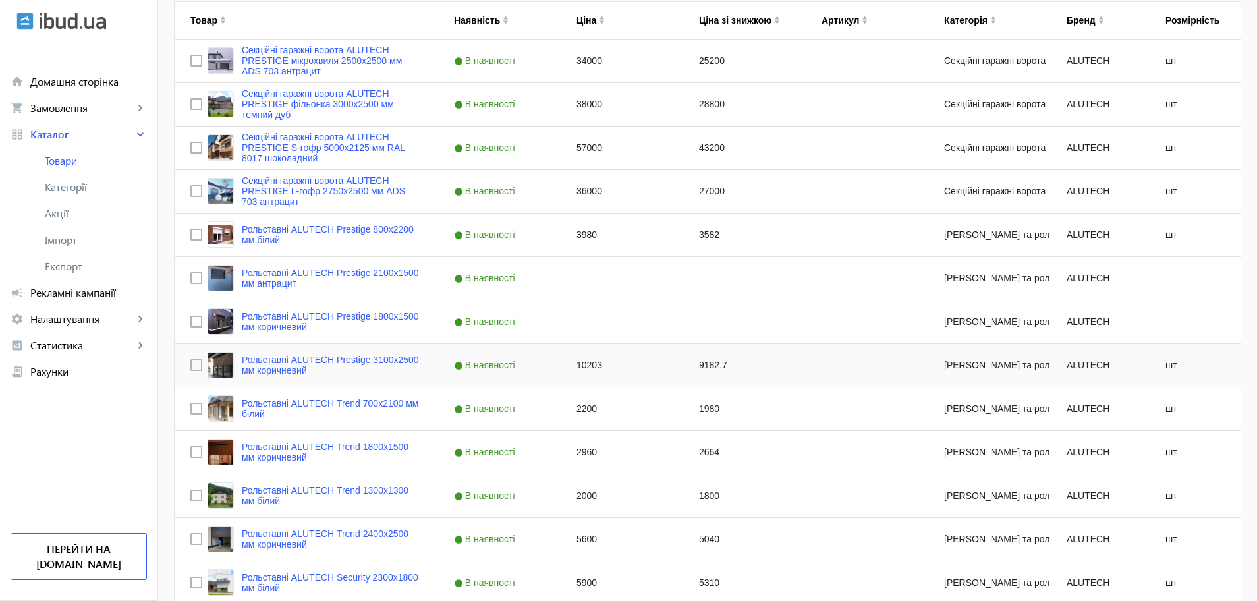
scroll to position [329, 0]
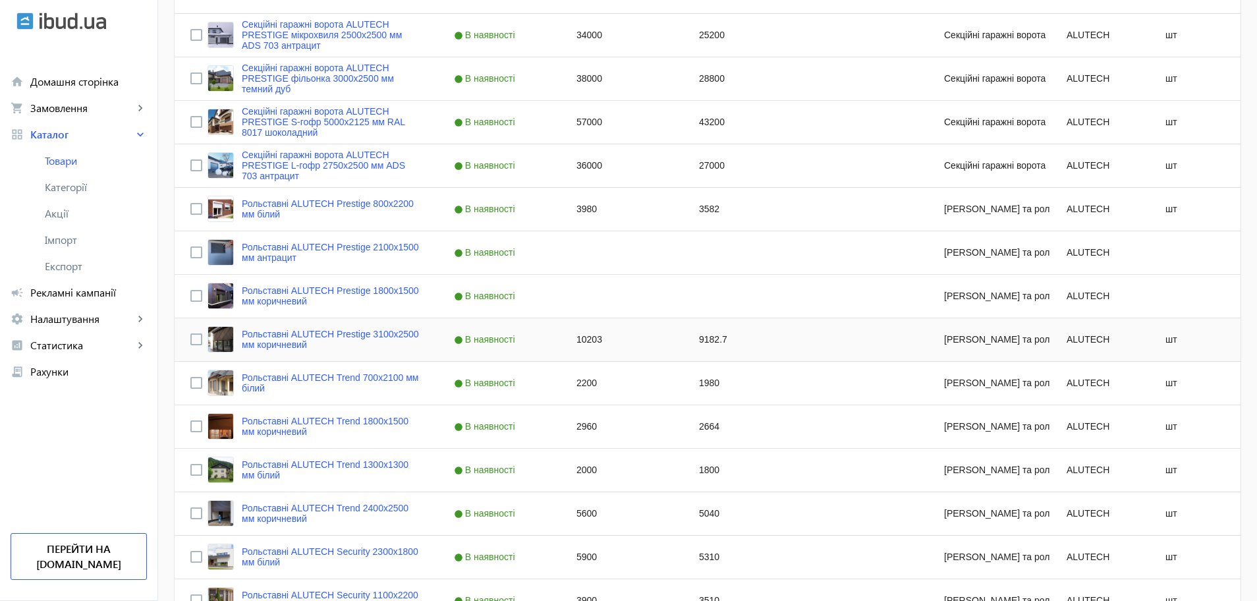
click at [585, 338] on div "10203" at bounding box center [622, 339] width 123 height 43
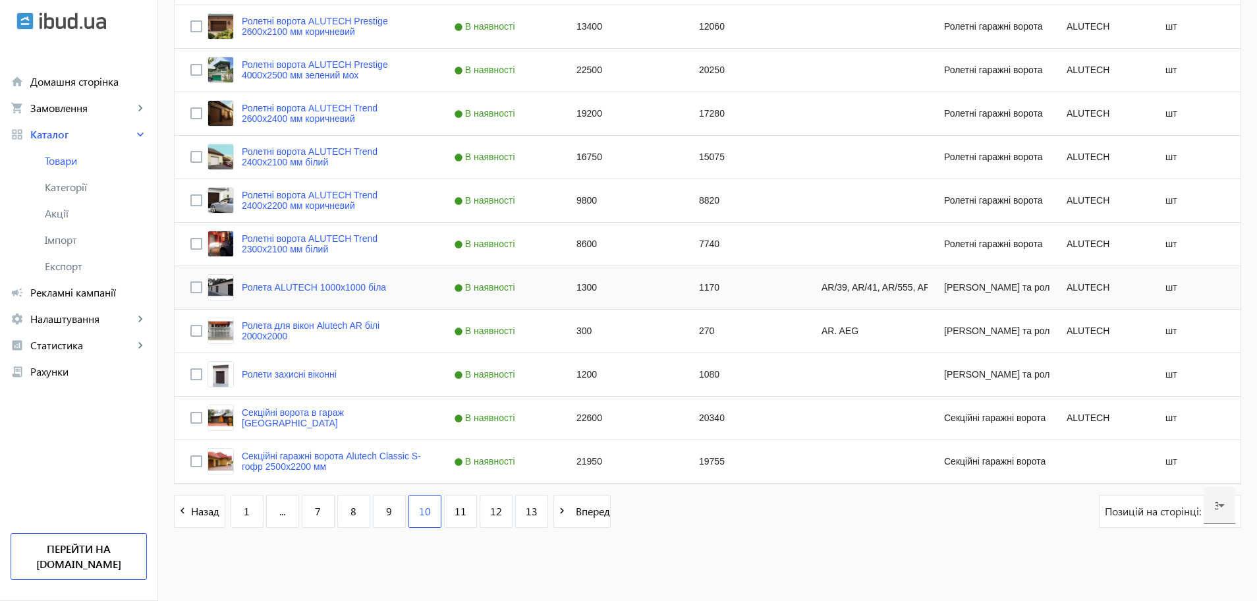
scroll to position [1165, 0]
click at [590, 465] on div "21950" at bounding box center [622, 460] width 123 height 43
type input "31000"
click at [584, 416] on div "22600" at bounding box center [622, 417] width 123 height 43
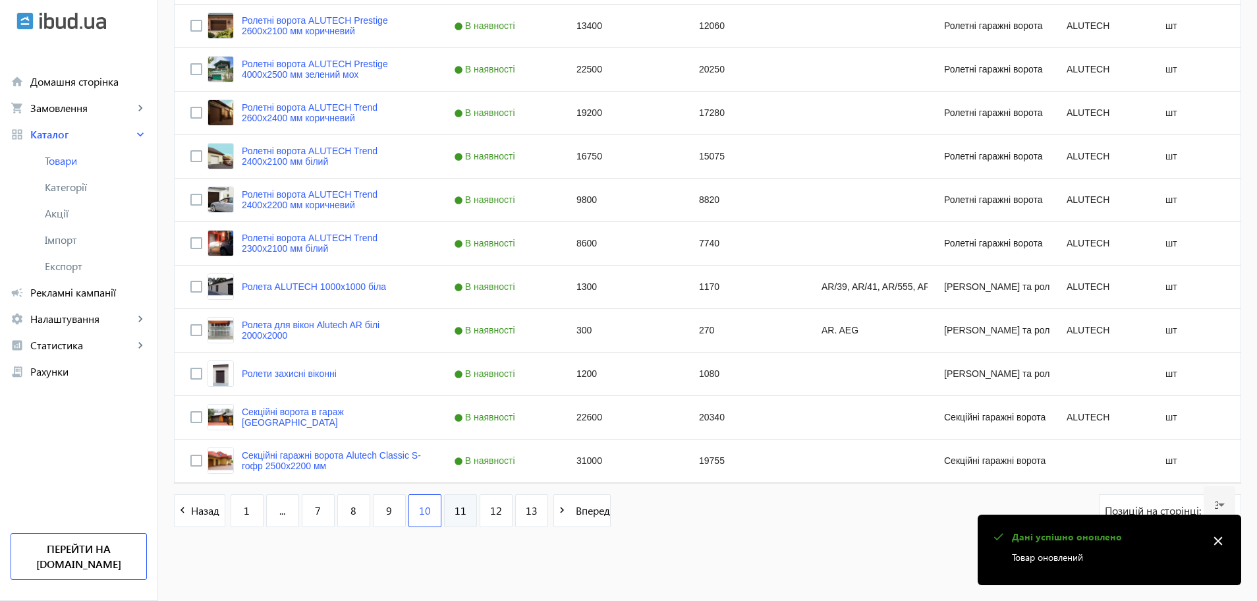
click at [448, 520] on link "11" at bounding box center [460, 510] width 33 height 33
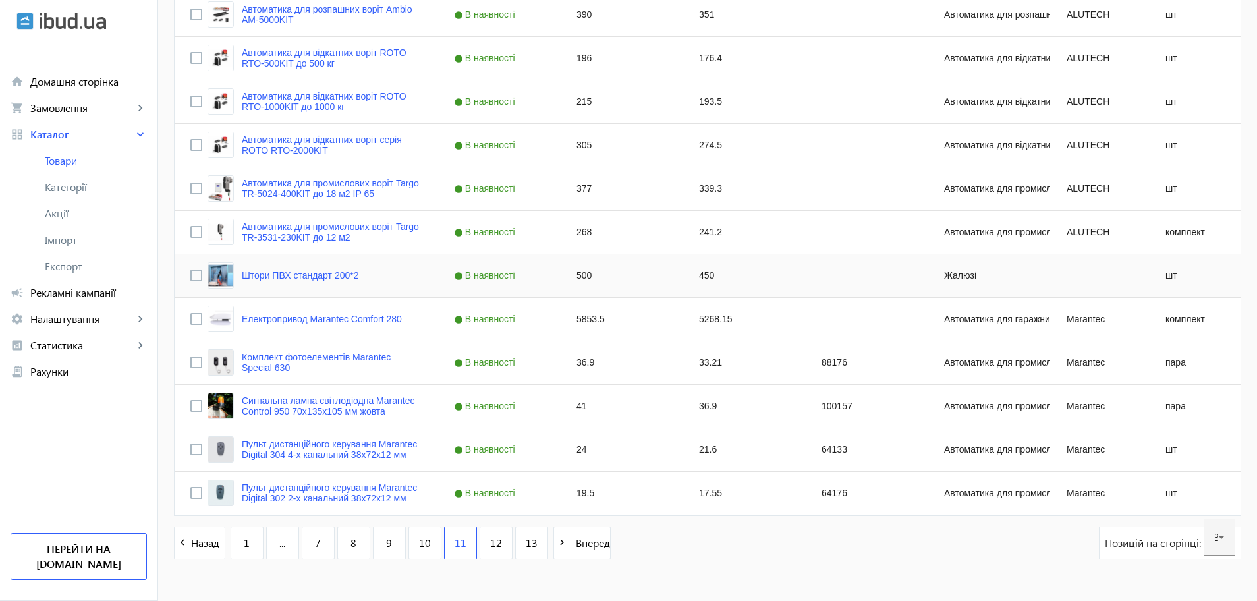
scroll to position [1153, 0]
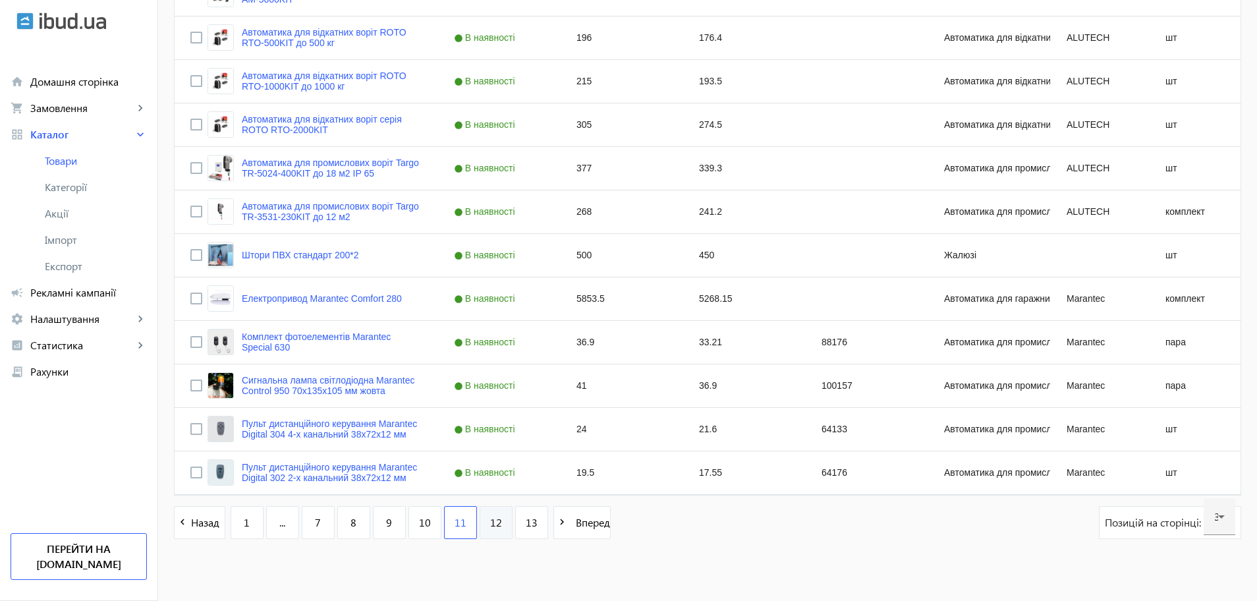
click at [495, 520] on link "12" at bounding box center [496, 522] width 33 height 33
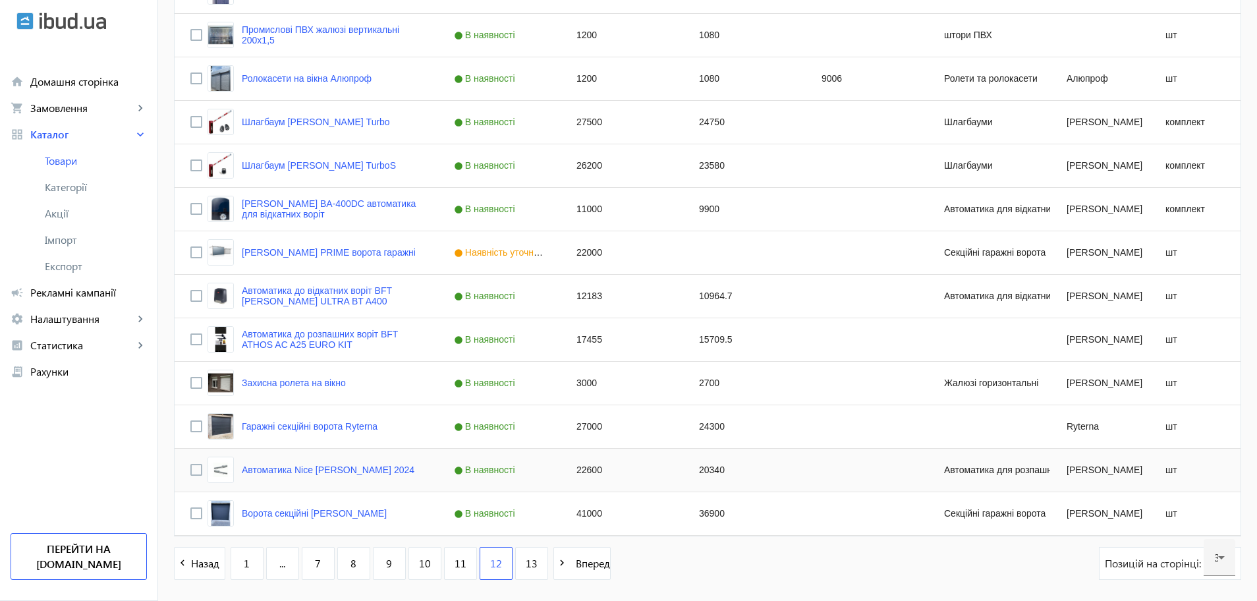
scroll to position [1153, 0]
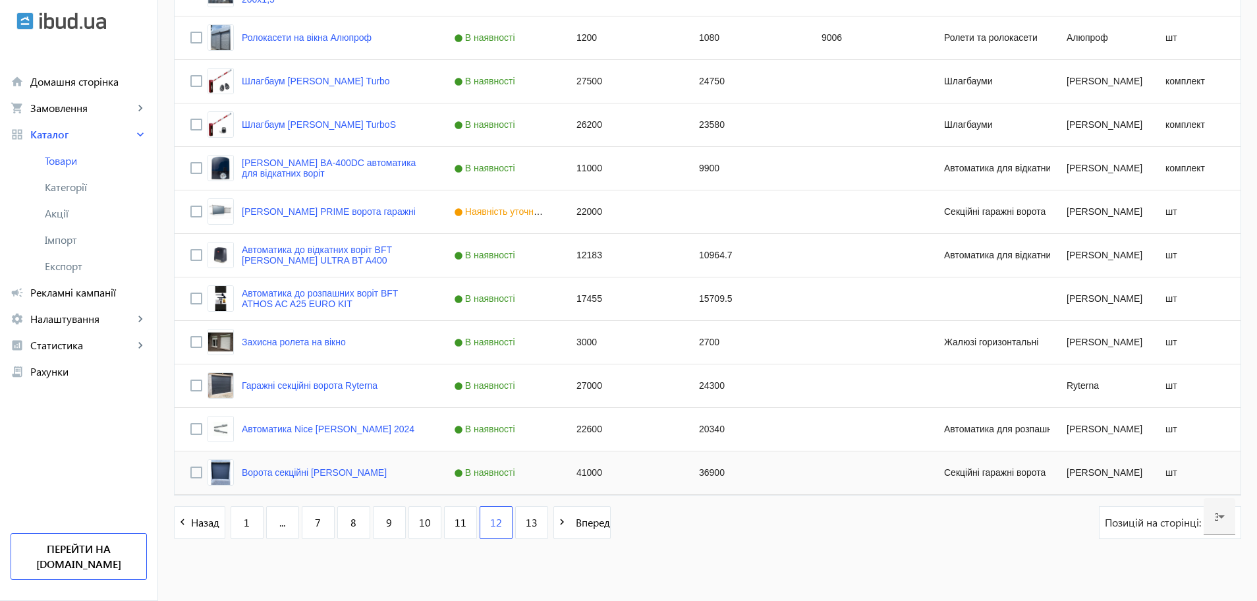
click at [595, 474] on div "41000" at bounding box center [622, 472] width 123 height 43
click at [262, 471] on link "Ворота секційні [PERSON_NAME]" at bounding box center [314, 472] width 145 height 11
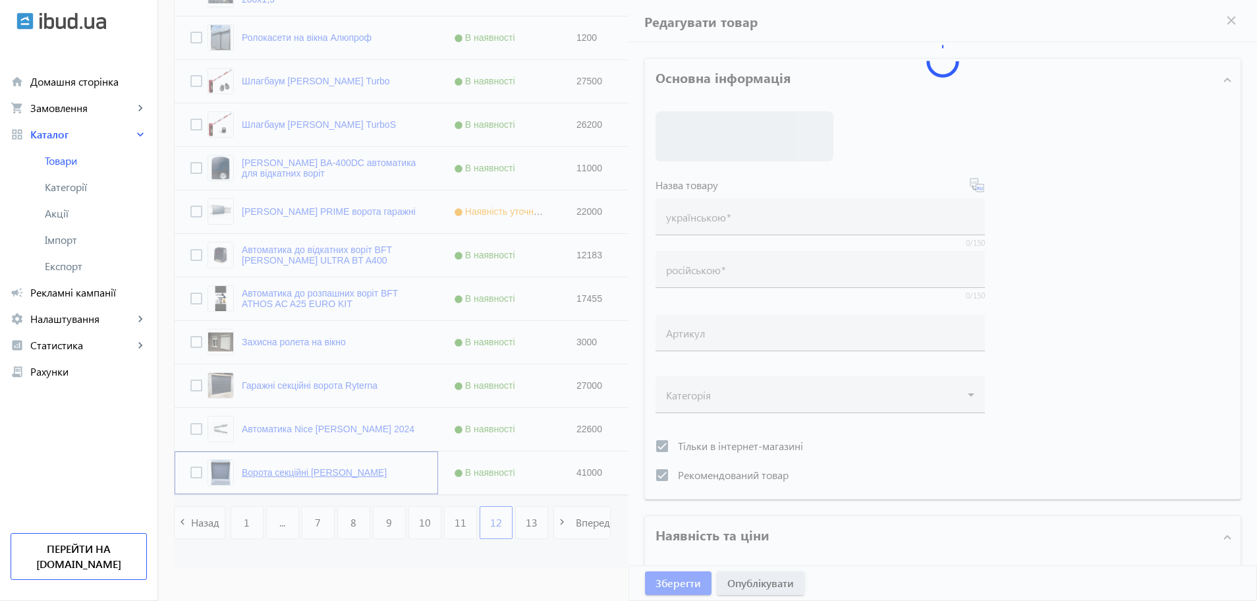
type input "Ворота секційні [PERSON_NAME]"
checkbox input "true"
type input "41000"
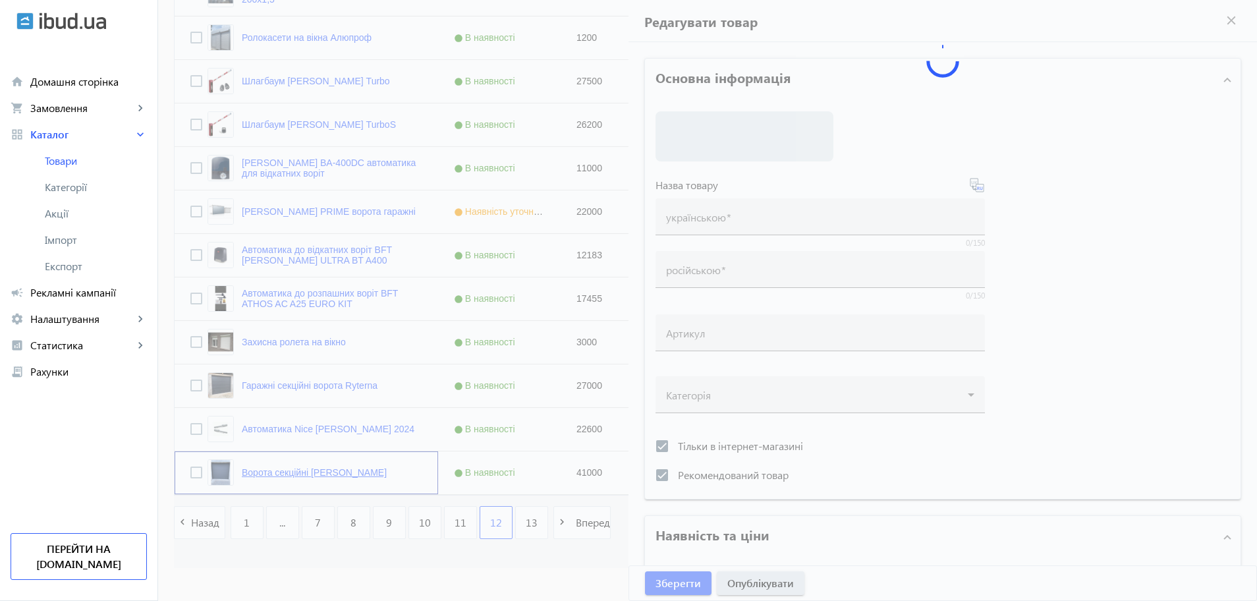
type input "1"
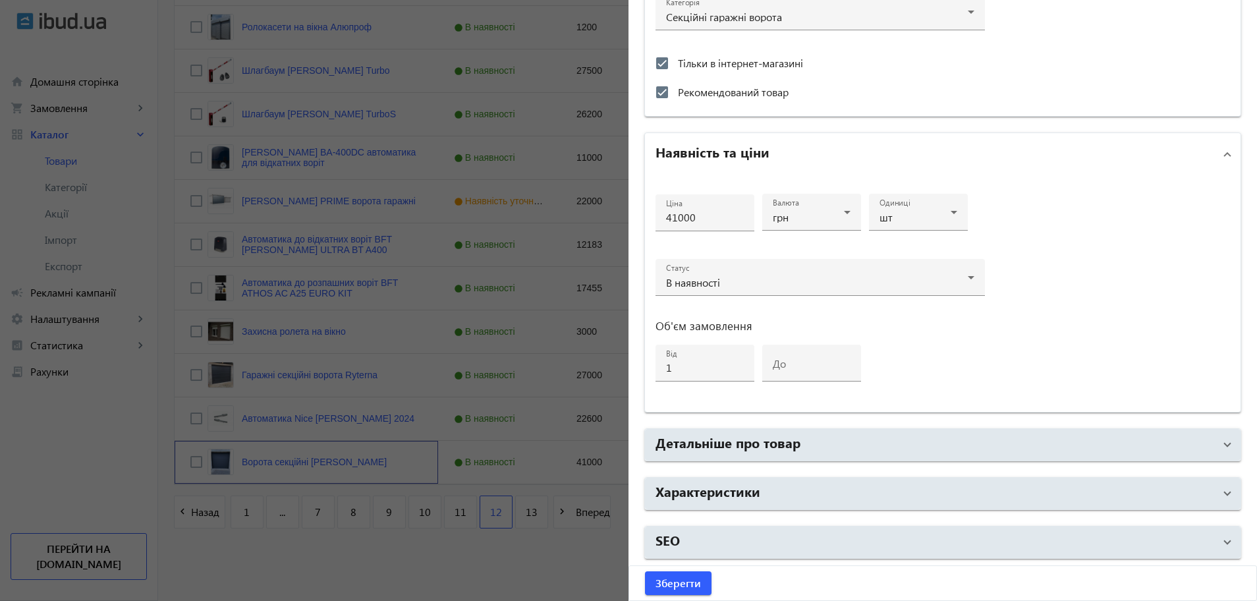
scroll to position [1165, 0]
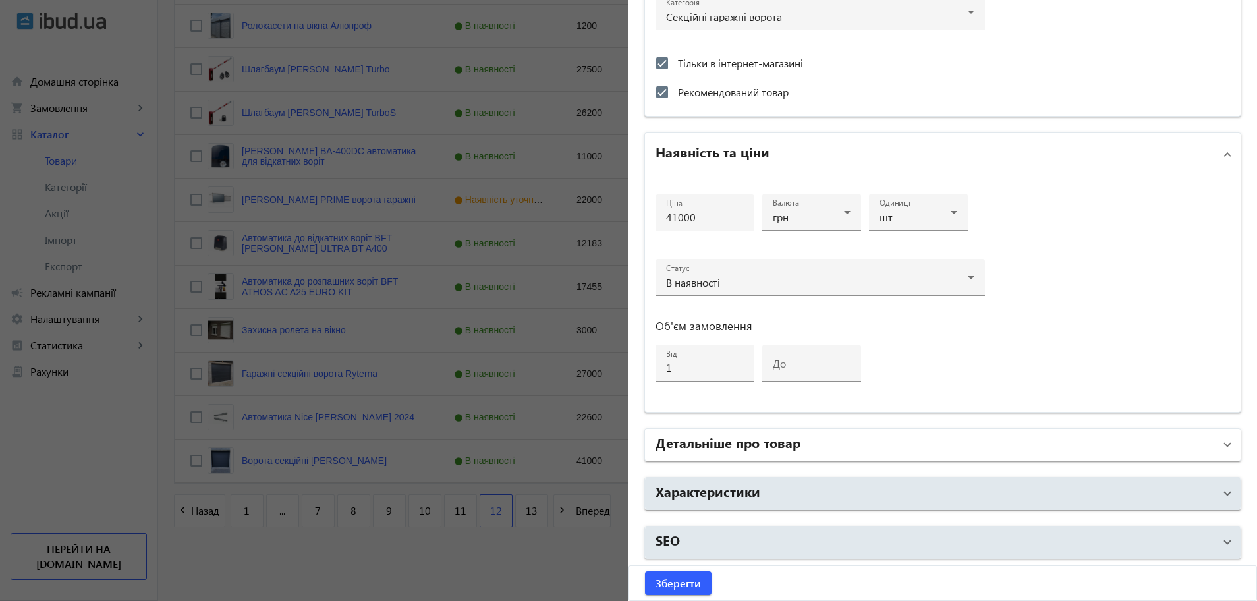
click at [750, 444] on h2 "Детальніше про товар" at bounding box center [727, 442] width 145 height 18
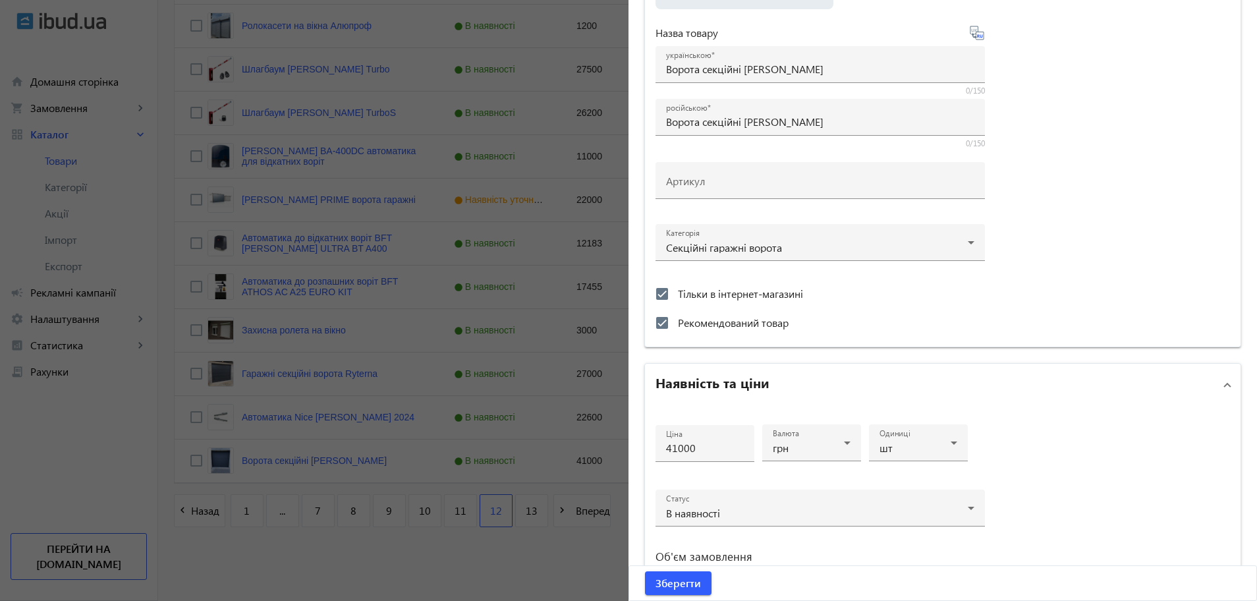
scroll to position [329, 0]
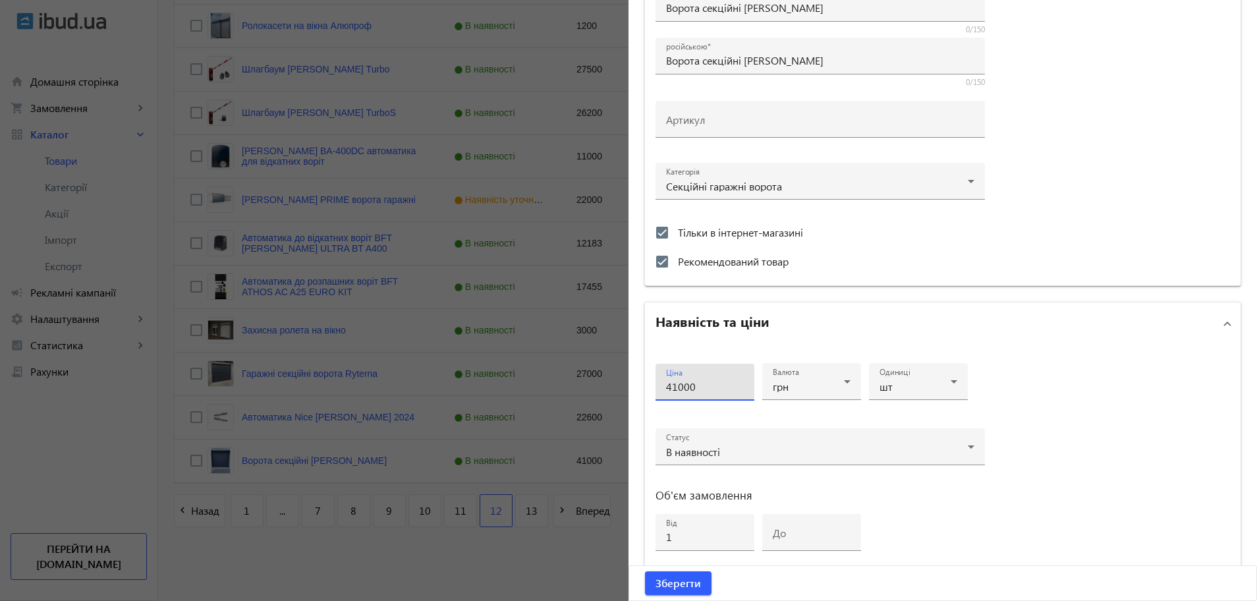
click at [674, 387] on input "41000" at bounding box center [705, 386] width 78 height 14
type input "25000"
click at [673, 582] on span "Зберегти" at bounding box center [677, 583] width 45 height 14
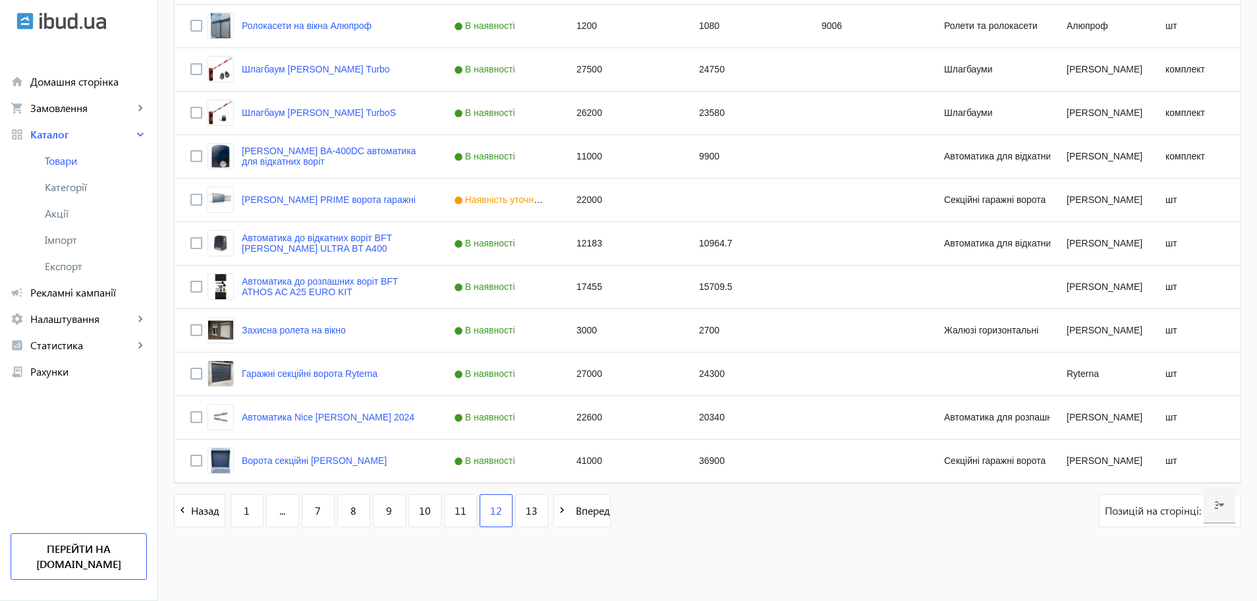
scroll to position [0, 0]
